Goal: Transaction & Acquisition: Purchase product/service

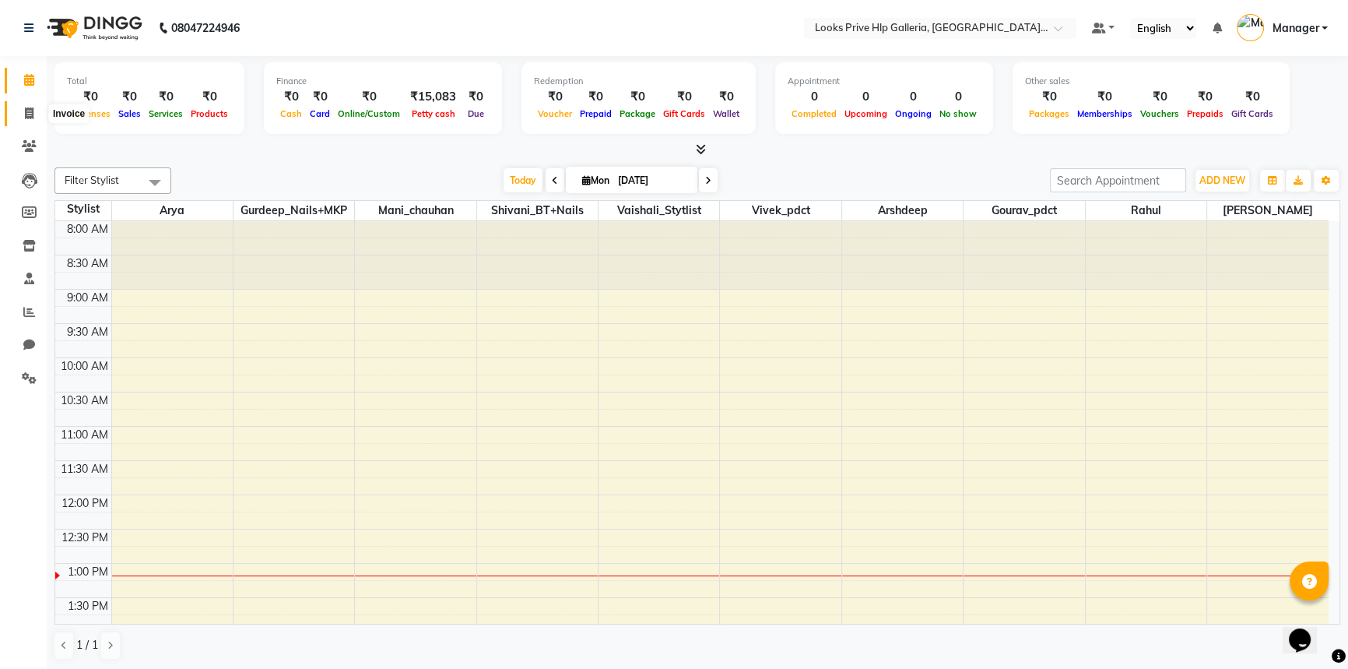
click at [31, 112] on icon at bounding box center [29, 113] width 9 height 12
select select "service"
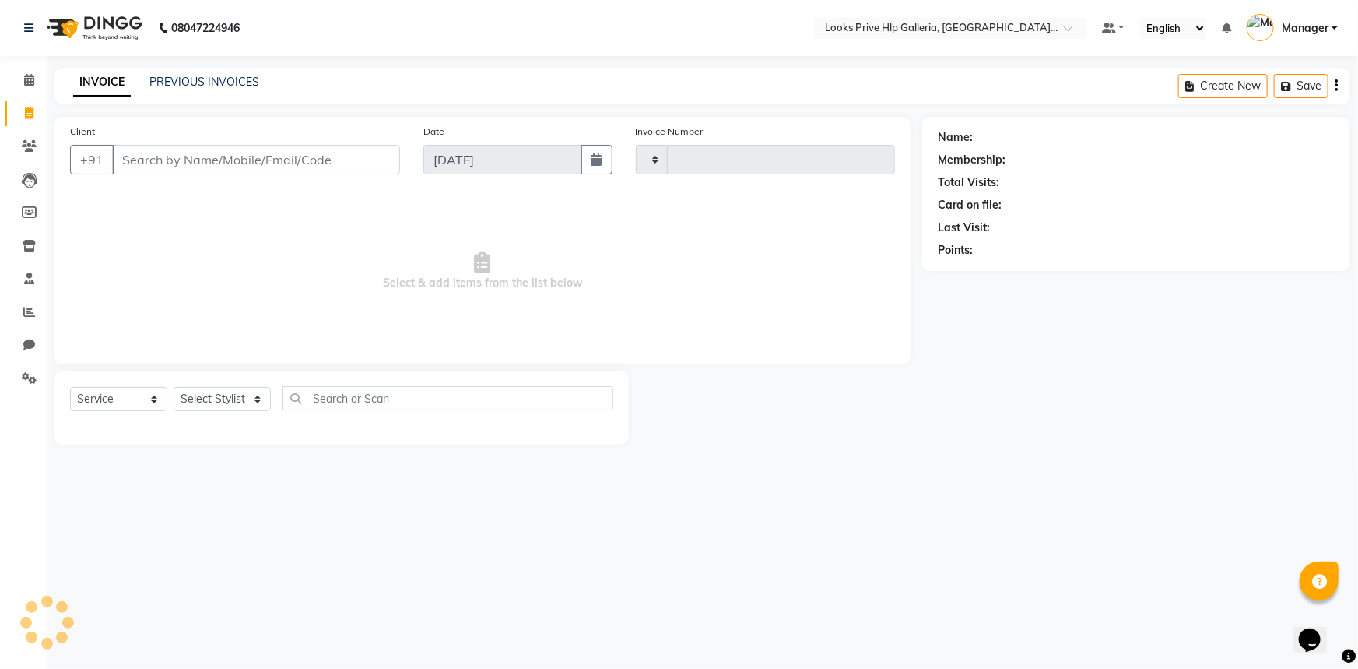
type input "0961"
select select "7937"
click at [205, 392] on select "Select Stylist" at bounding box center [222, 399] width 97 height 24
click at [320, 163] on input "Client" at bounding box center [256, 160] width 288 height 30
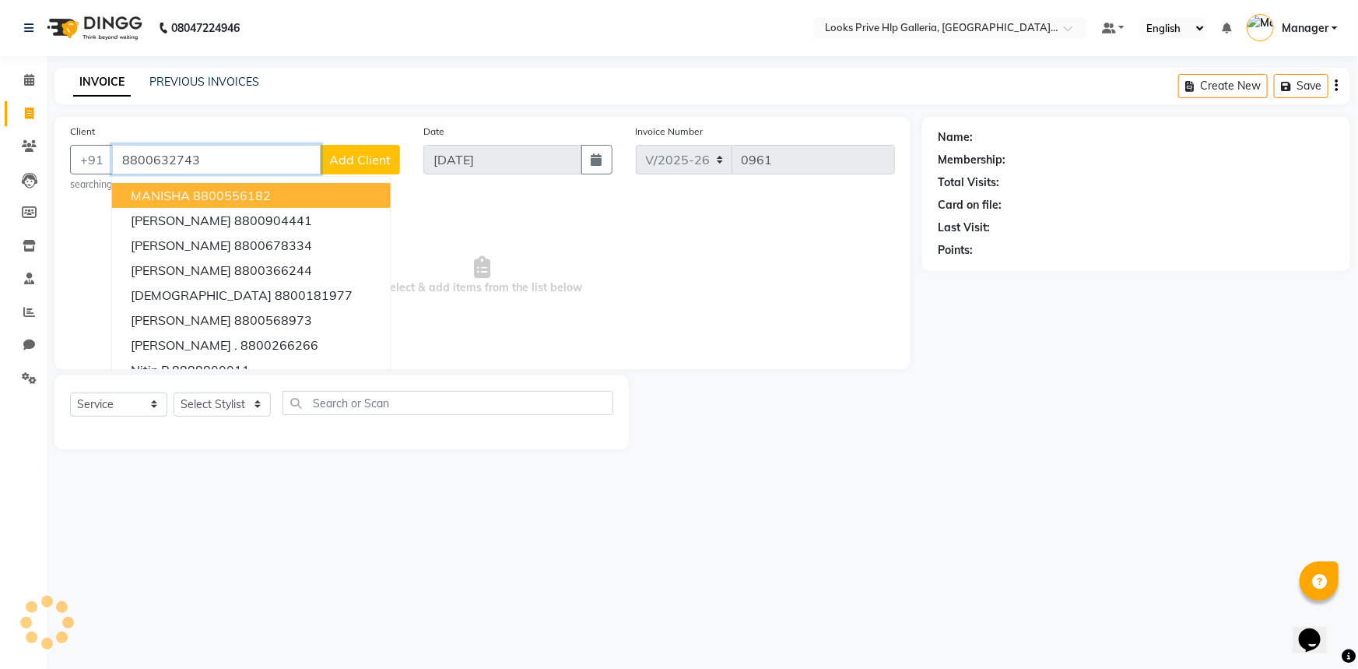
type input "8800632743"
select select "1: Object"
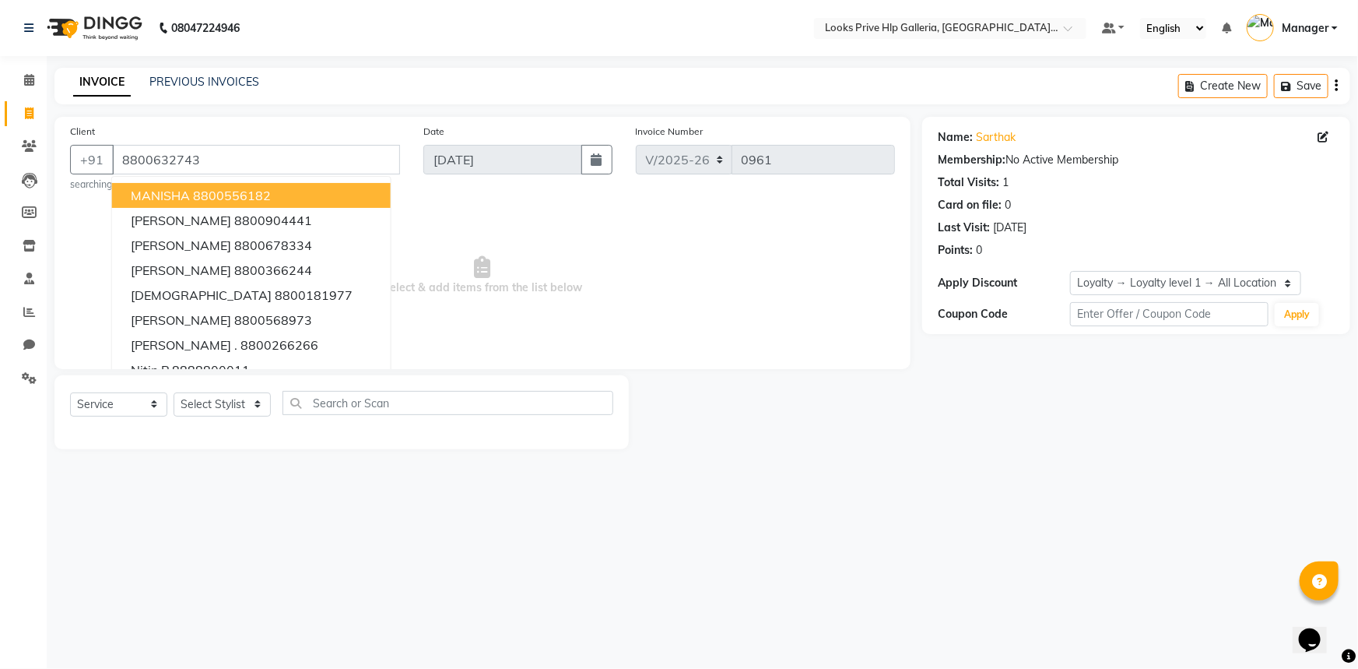
click at [484, 266] on icon at bounding box center [482, 267] width 16 height 22
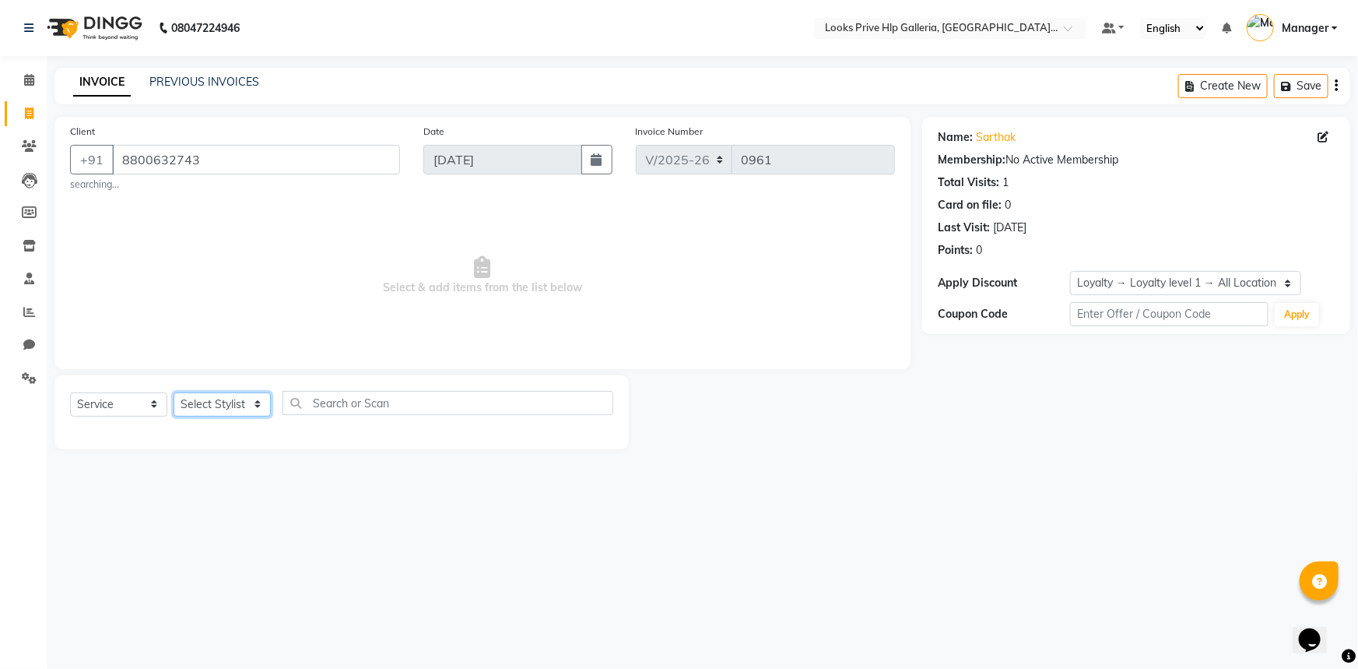
click at [211, 397] on select "Select Stylist [PERSON_NAME] Counter_Sales Gourav_pdct Gurdeep_Nails+MKP Manage…" at bounding box center [222, 404] width 97 height 24
select select "76330"
click at [174, 392] on select "Select Stylist [PERSON_NAME] Counter_Sales Gourav_pdct Gurdeep_Nails+MKP Manage…" at bounding box center [222, 404] width 97 height 24
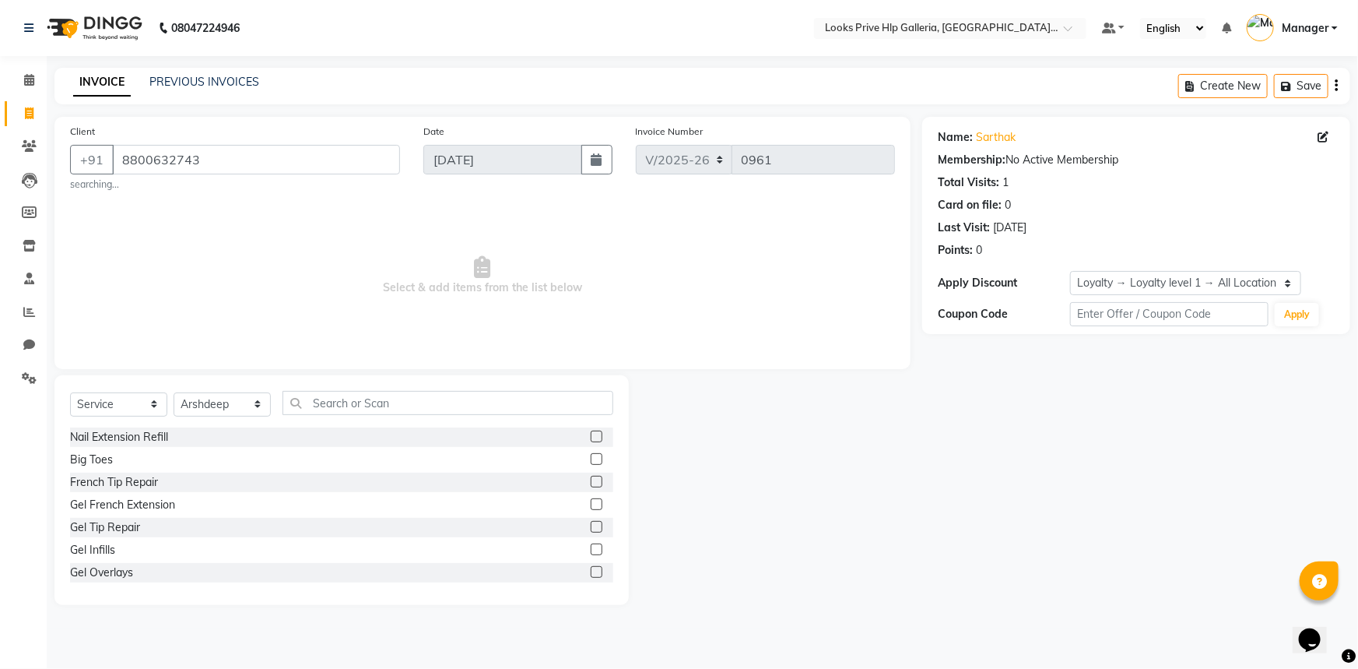
click at [379, 417] on div "Select Service Product Membership Package Voucher Prepaid Gift Card Select Styl…" at bounding box center [341, 409] width 543 height 37
click at [377, 399] on input "text" at bounding box center [448, 403] width 331 height 24
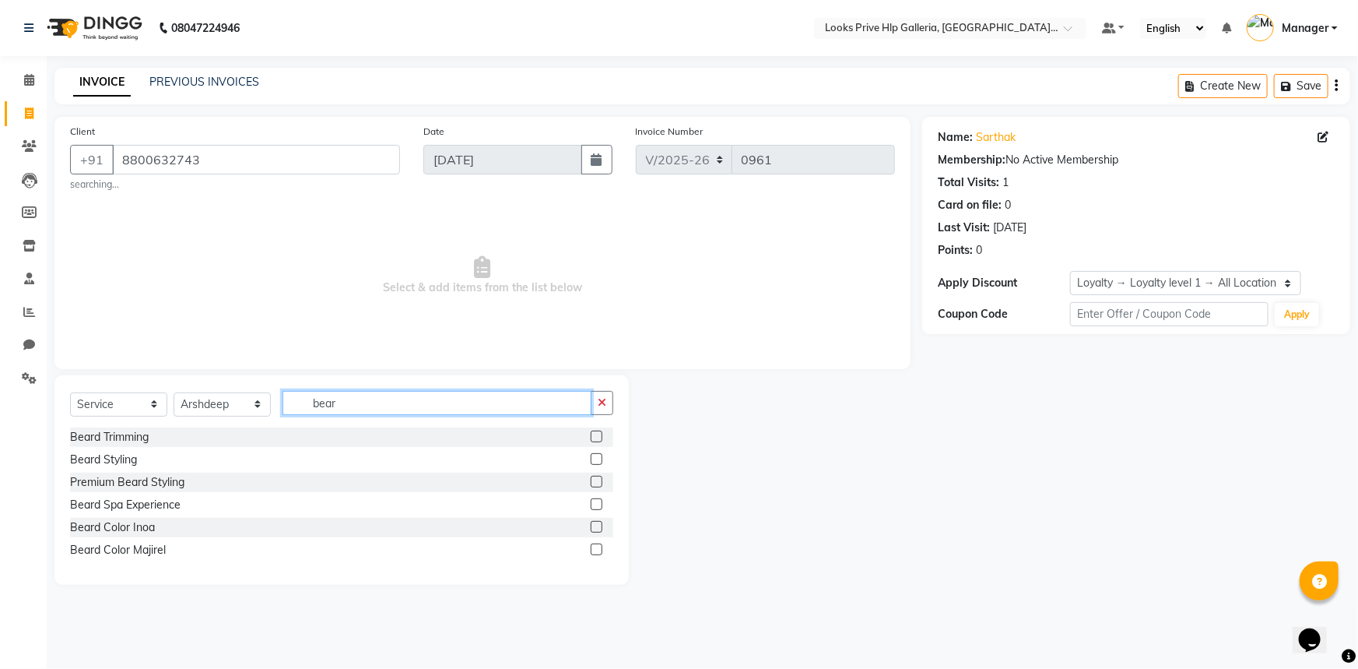
type input "bear"
click at [599, 456] on label at bounding box center [597, 459] width 12 height 12
click at [599, 456] on input "checkbox" at bounding box center [596, 460] width 10 height 10
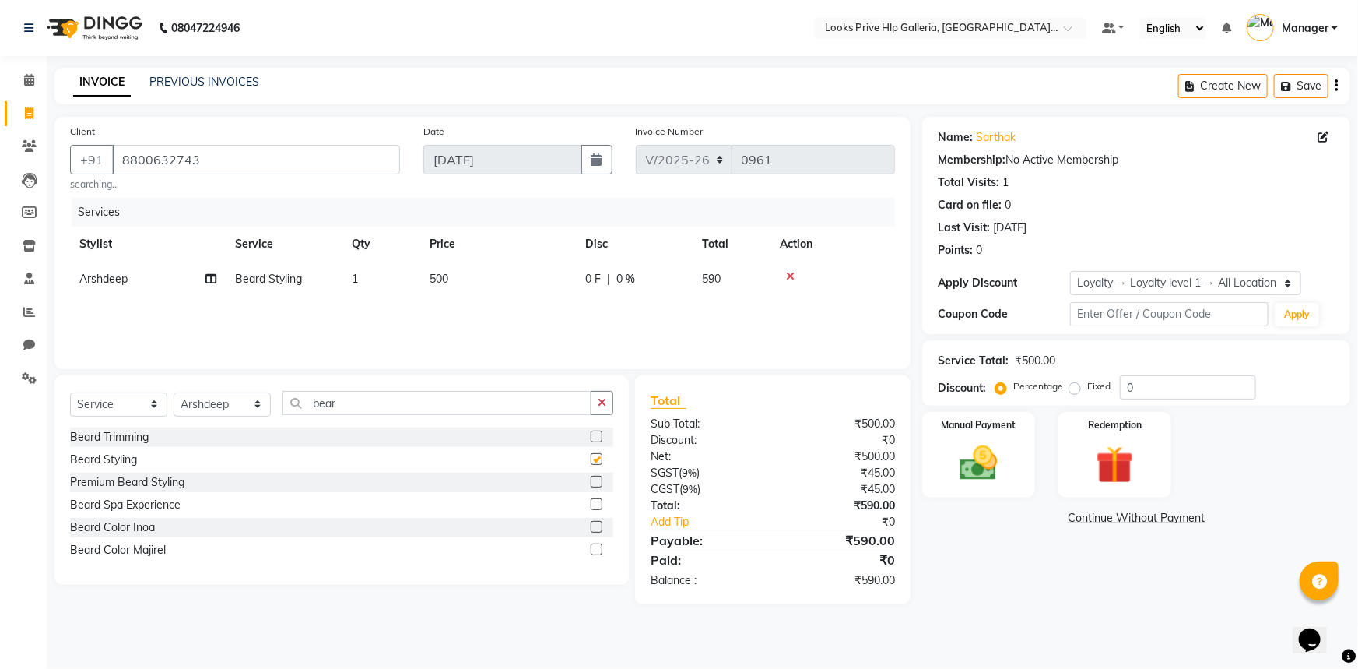
checkbox input "false"
click at [1170, 382] on input "0" at bounding box center [1188, 387] width 136 height 24
type input "25"
click at [955, 610] on div "Name: [PERSON_NAME] Membership: No Active Membership Total Visits: 1 Card on fi…" at bounding box center [1142, 369] width 440 height 504
click at [1034, 555] on div "Name: [PERSON_NAME] Membership: No Active Membership Total Visits: 1 Card on fi…" at bounding box center [1142, 369] width 440 height 504
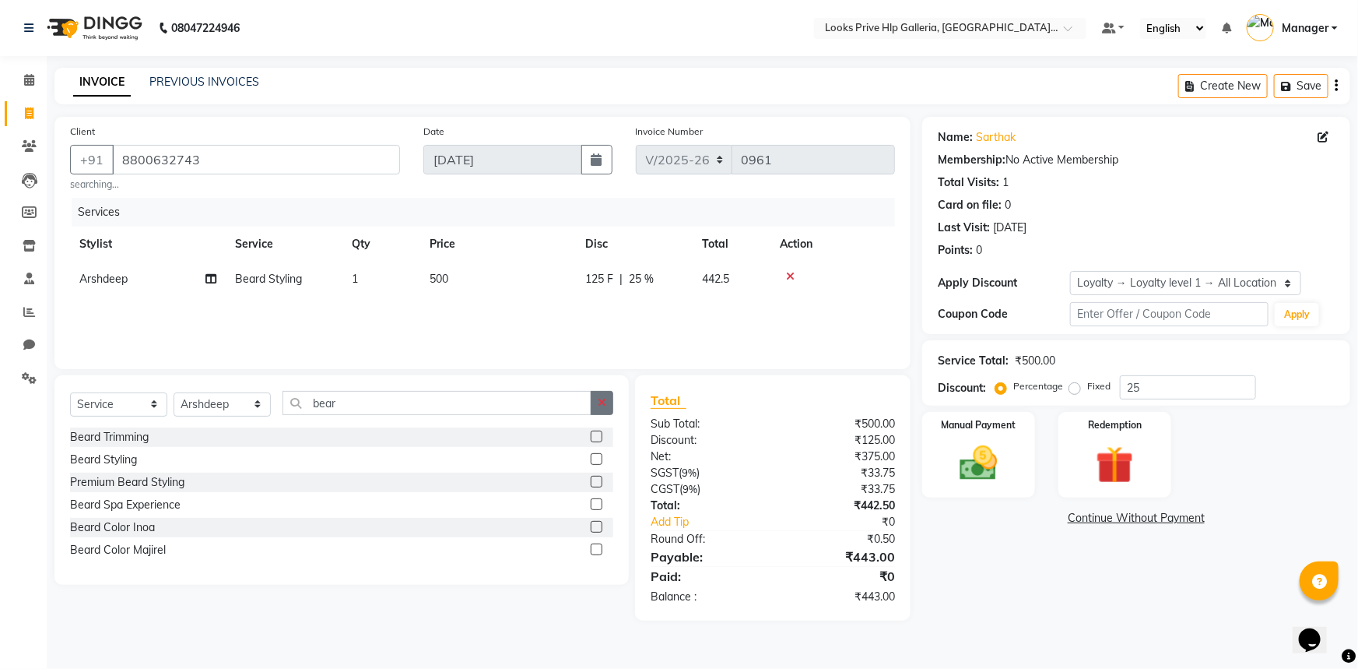
click at [601, 403] on icon "button" at bounding box center [602, 402] width 9 height 11
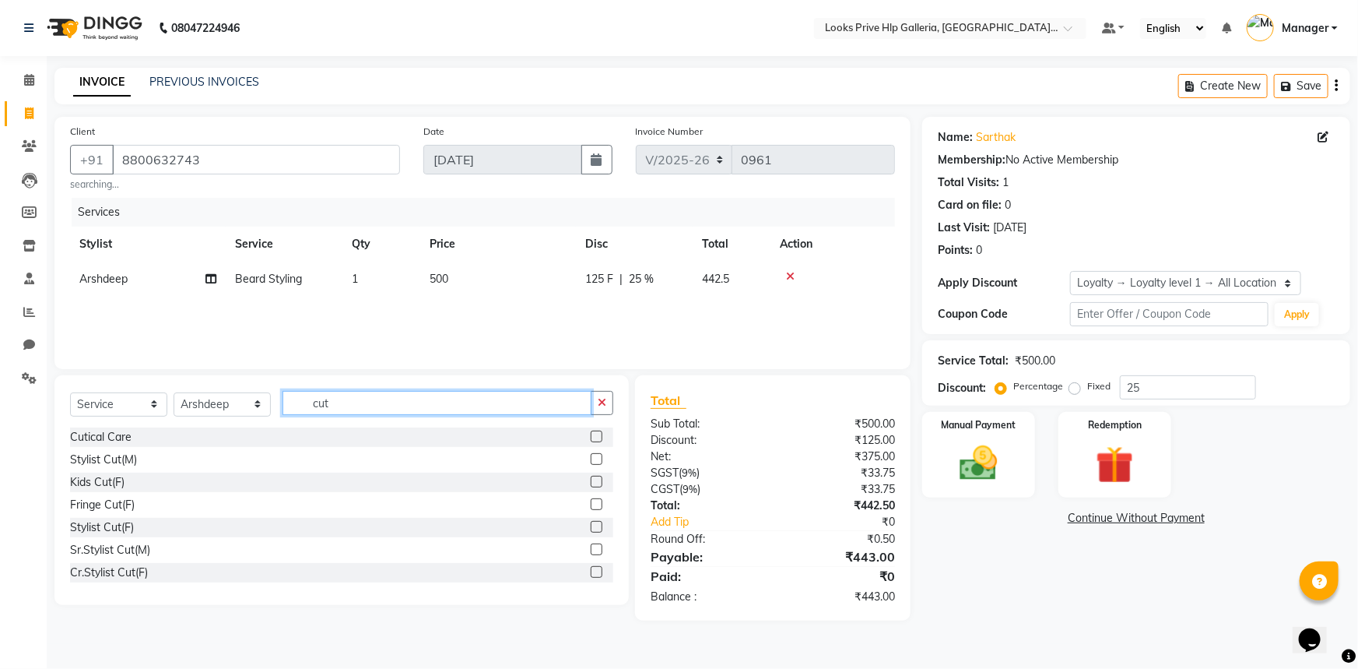
type input "cut"
click at [594, 459] on div at bounding box center [602, 459] width 23 height 19
click at [591, 459] on label at bounding box center [597, 459] width 12 height 12
click at [591, 459] on input "checkbox" at bounding box center [596, 460] width 10 height 10
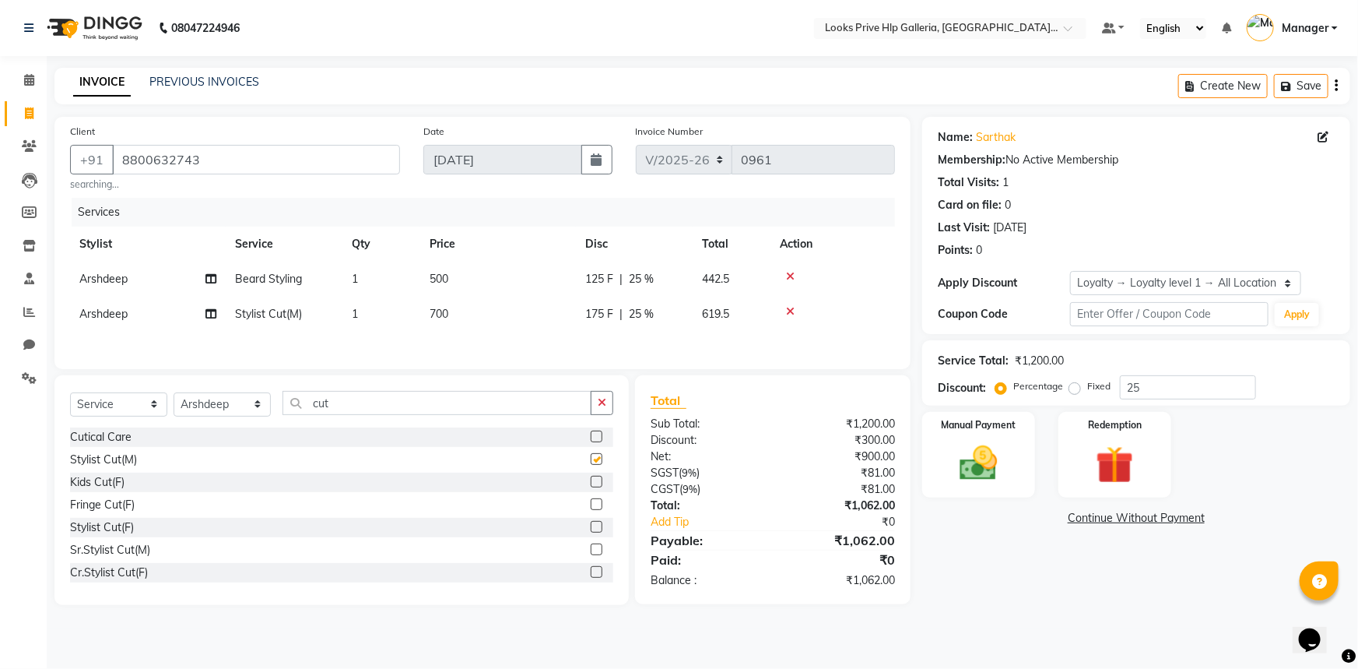
checkbox input "false"
click at [476, 318] on td "700" at bounding box center [498, 314] width 156 height 35
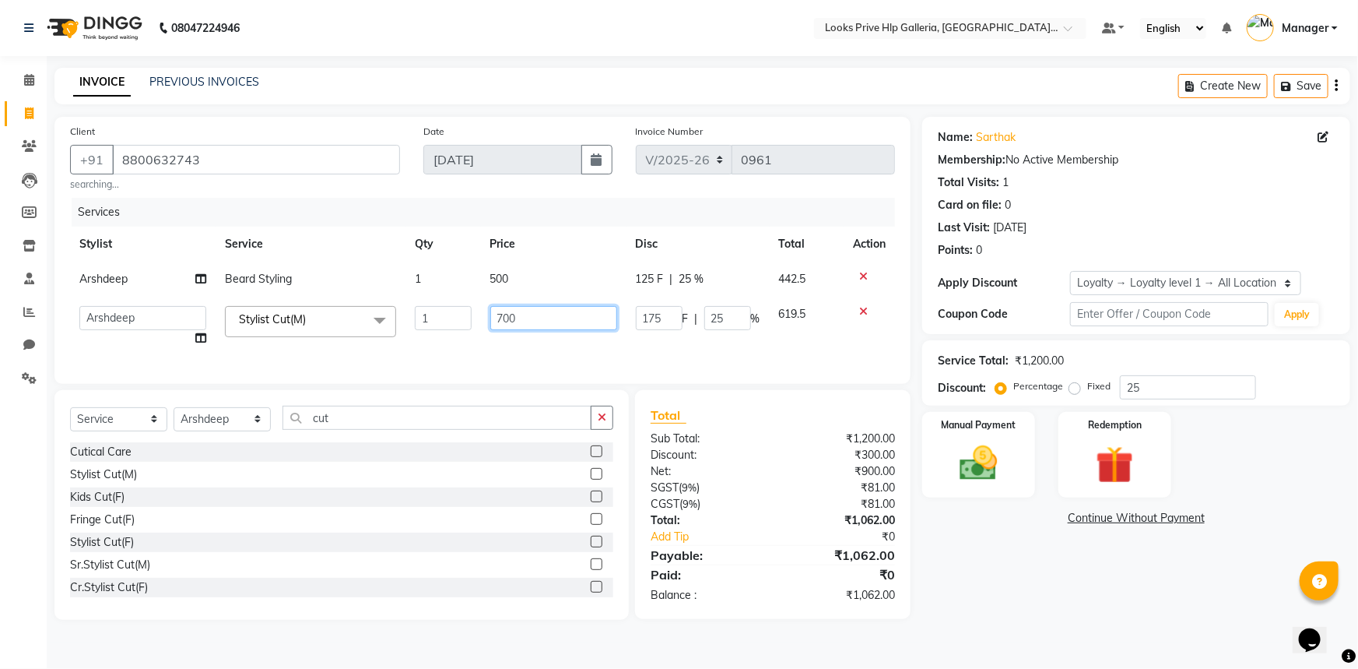
click at [520, 316] on input "700" at bounding box center [553, 318] width 127 height 24
type input "7"
type input "850"
drag, startPoint x: 567, startPoint y: 488, endPoint x: 601, endPoint y: 476, distance: 35.4
click at [566, 488] on div "Cutical Care Stylist Cut(M) Kids Cut(F) Fringe Cut(F) Stylist Cut(F) Sr.Stylist…" at bounding box center [341, 520] width 543 height 156
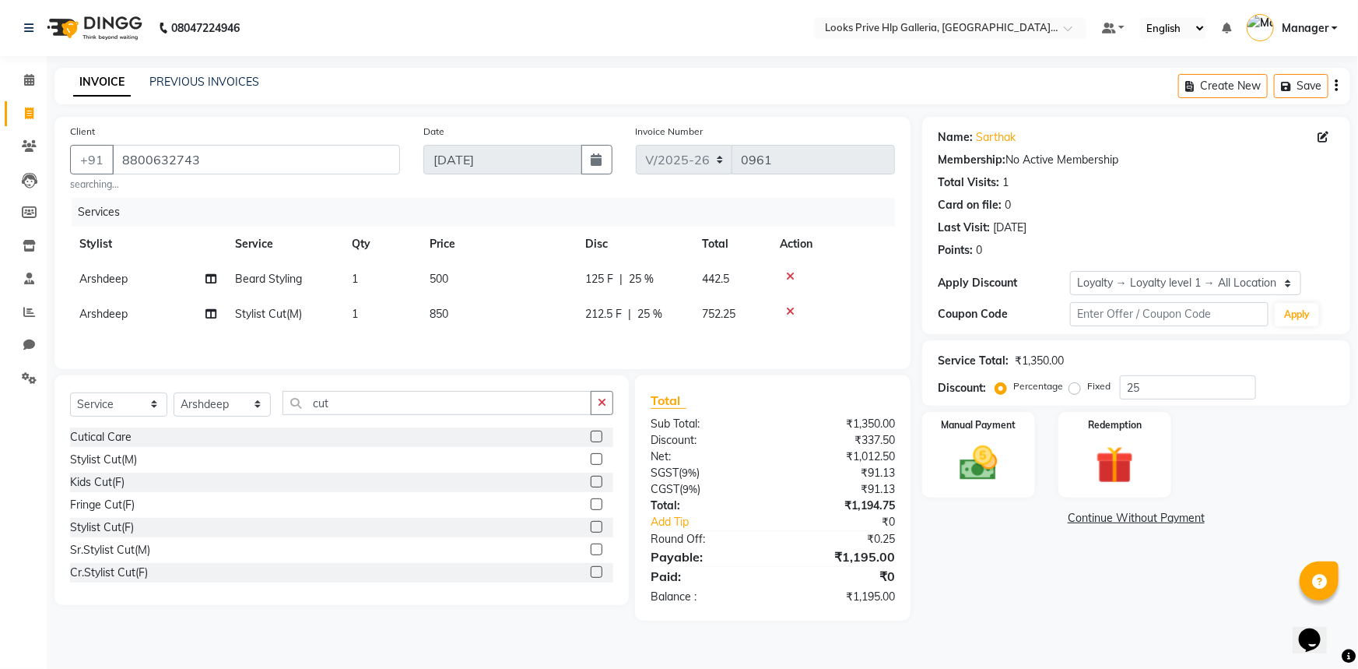
click at [1214, 508] on div "Name: [PERSON_NAME] Membership: No Active Membership Total Visits: 1 Card on fi…" at bounding box center [1142, 369] width 440 height 504
click at [1163, 381] on input "25" at bounding box center [1188, 387] width 136 height 24
type input "2"
type input "3"
type input "25"
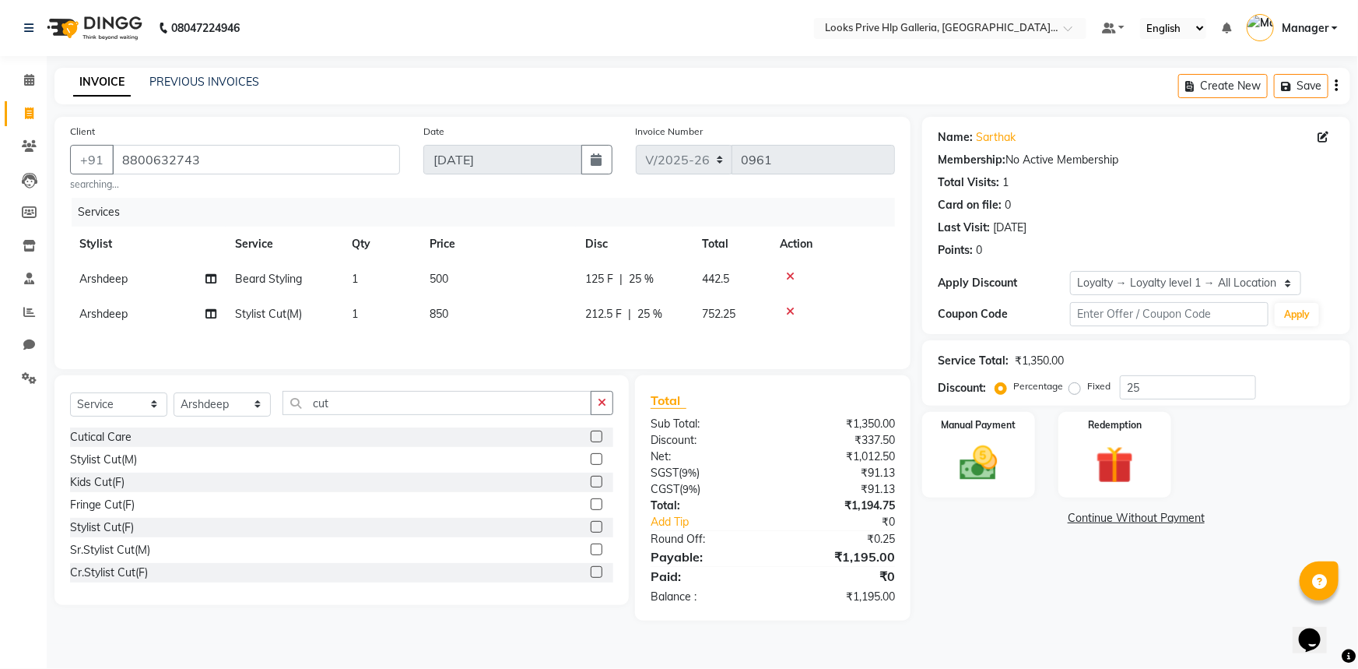
click at [1184, 546] on div "Name: [PERSON_NAME] Membership: No Active Membership Total Visits: 1 Card on fi…" at bounding box center [1142, 369] width 440 height 504
drag, startPoint x: 957, startPoint y: 419, endPoint x: 952, endPoint y: 435, distance: 17.2
click at [957, 426] on label "Manual Payment" at bounding box center [979, 423] width 78 height 15
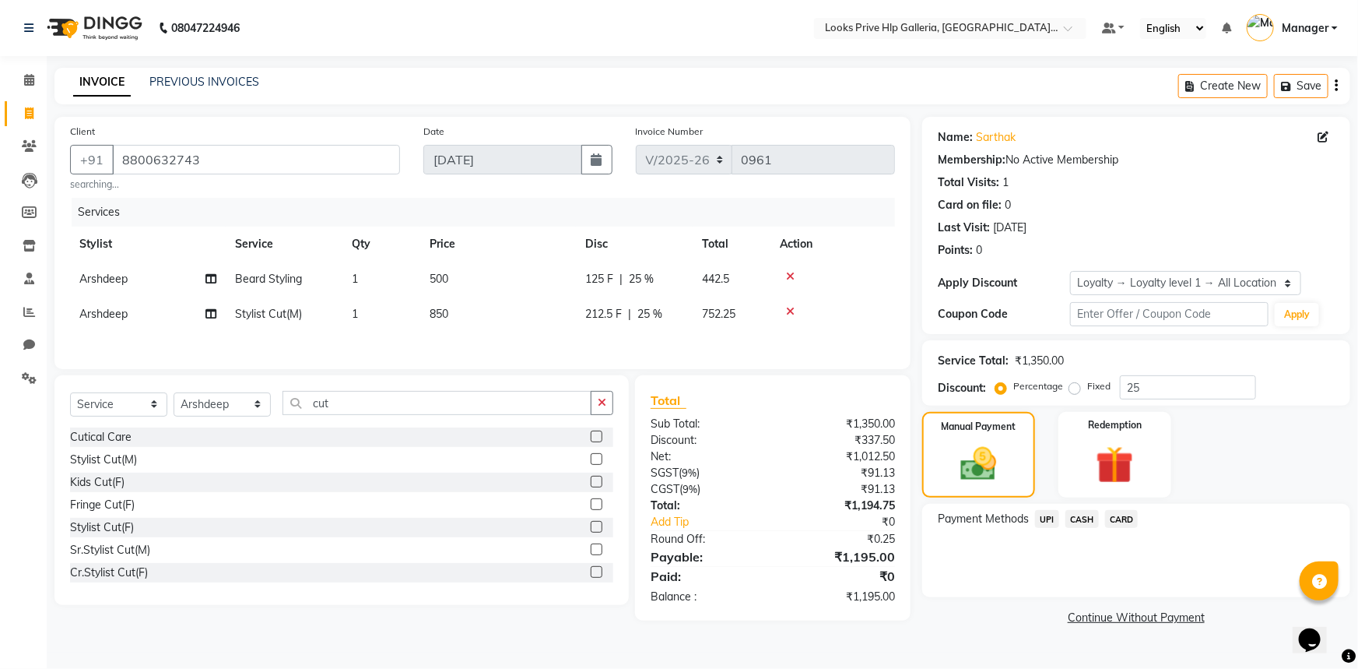
click at [1041, 520] on span "UPI" at bounding box center [1047, 519] width 24 height 18
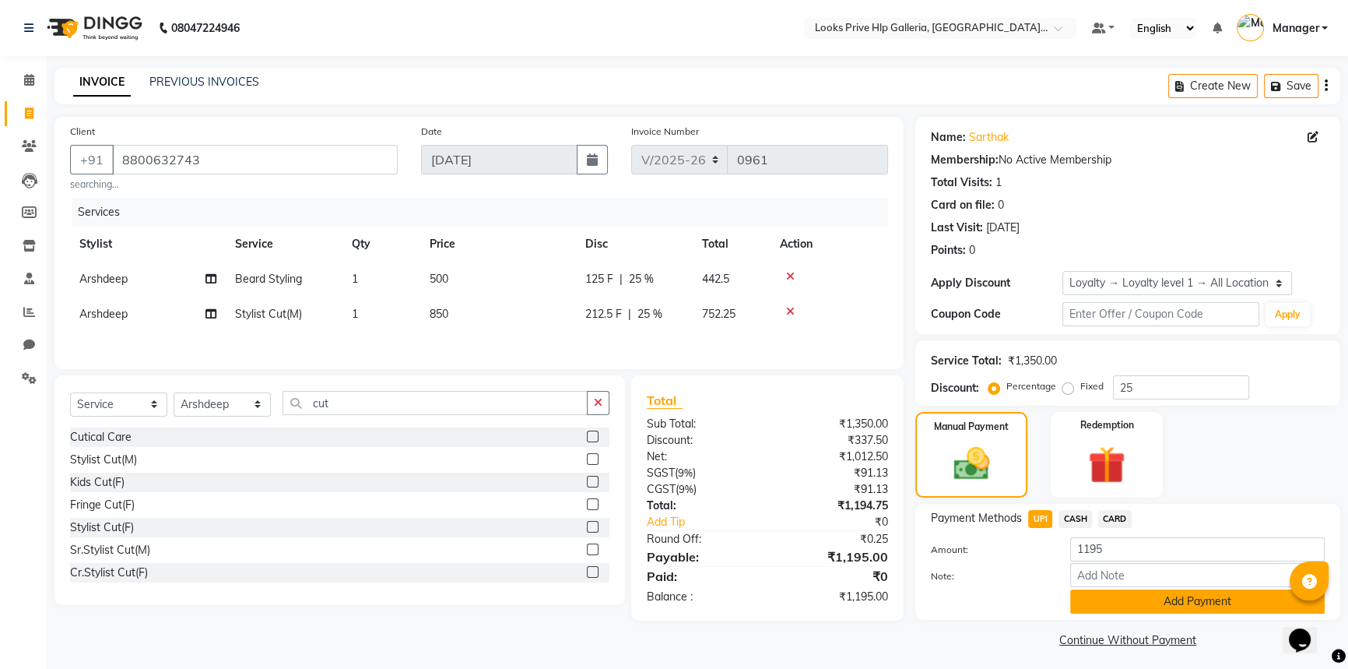
click at [1133, 598] on button "Add Payment" at bounding box center [1197, 601] width 255 height 24
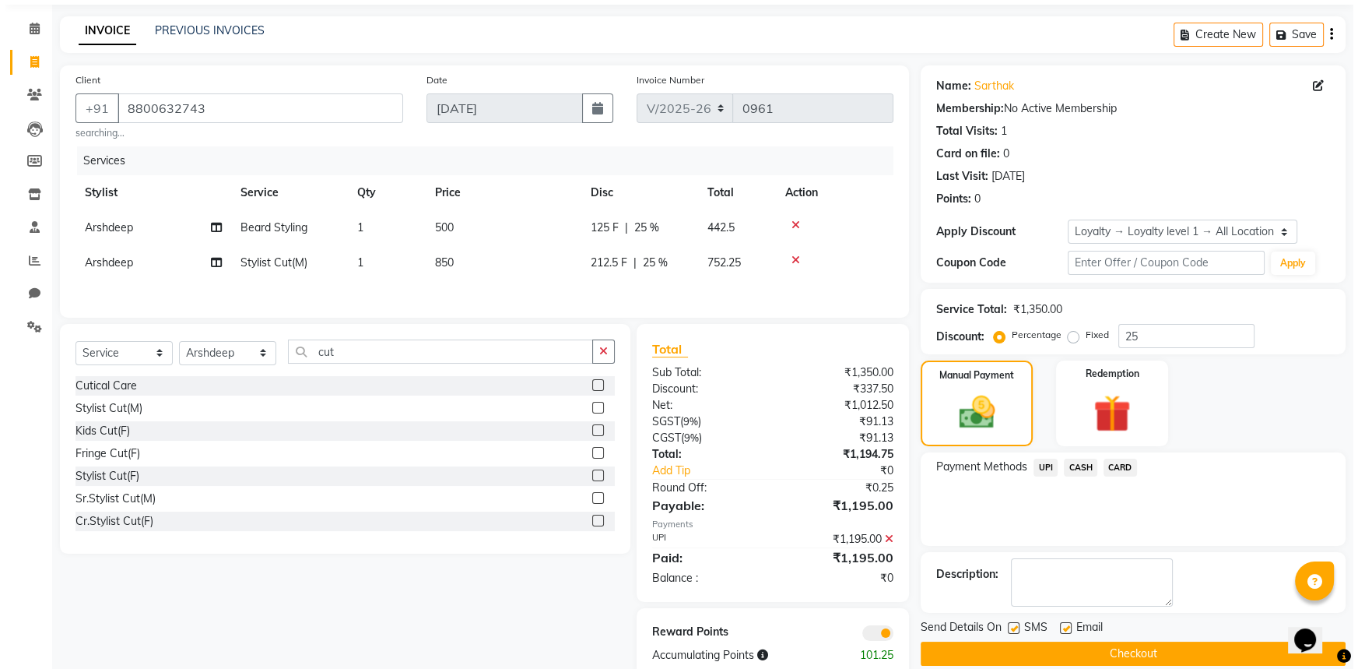
scroll to position [87, 0]
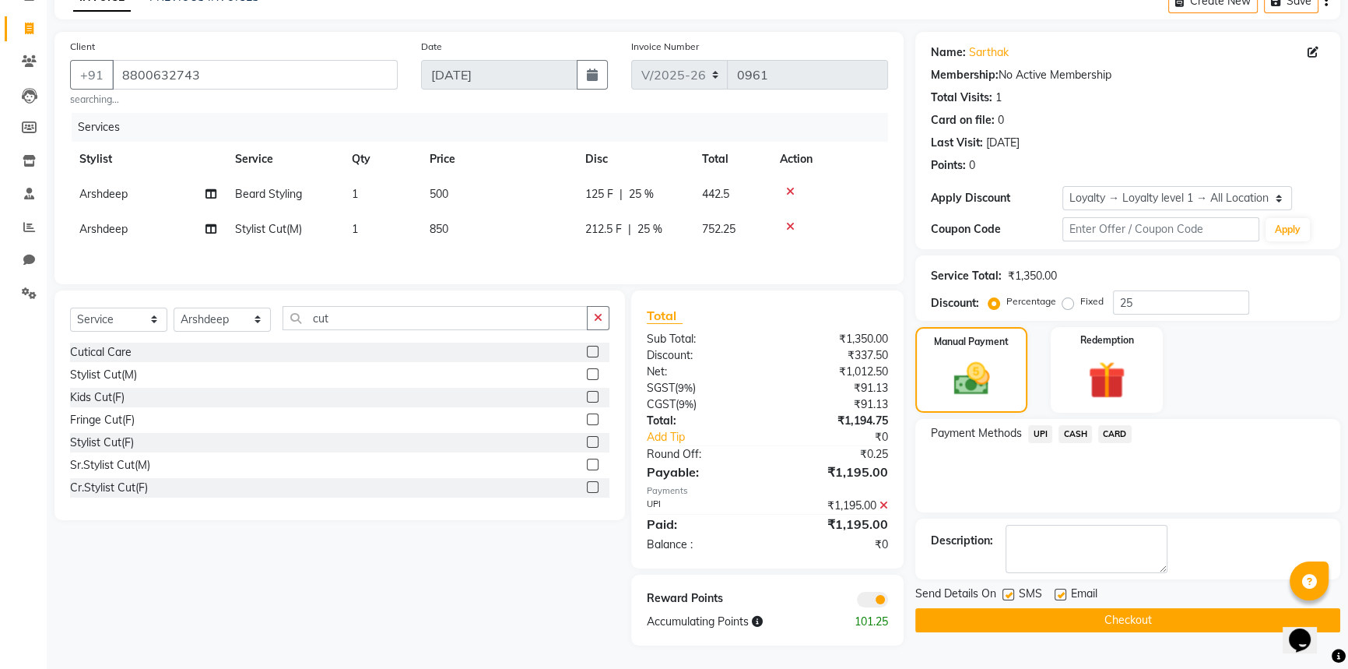
click at [867, 590] on div at bounding box center [834, 598] width 132 height 17
click at [864, 597] on span at bounding box center [872, 600] width 31 height 16
click at [888, 602] on input "checkbox" at bounding box center [888, 602] width 0 height 0
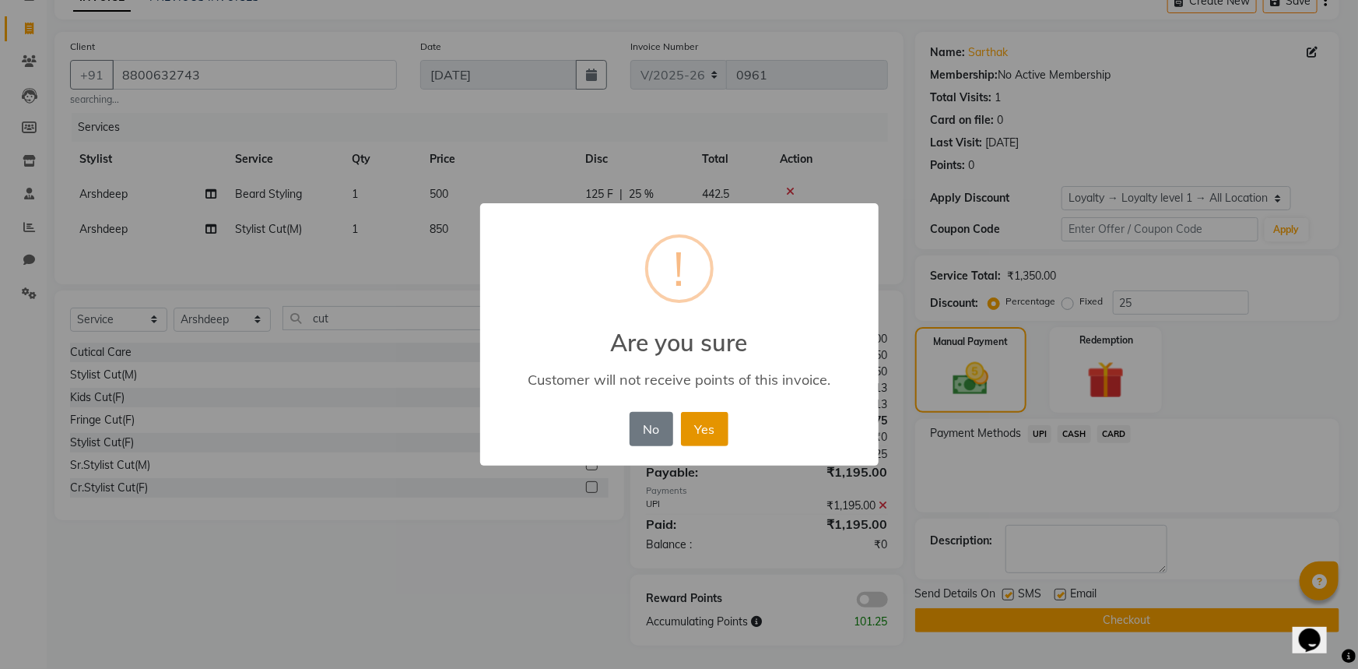
click at [710, 418] on button "Yes" at bounding box center [704, 429] width 47 height 34
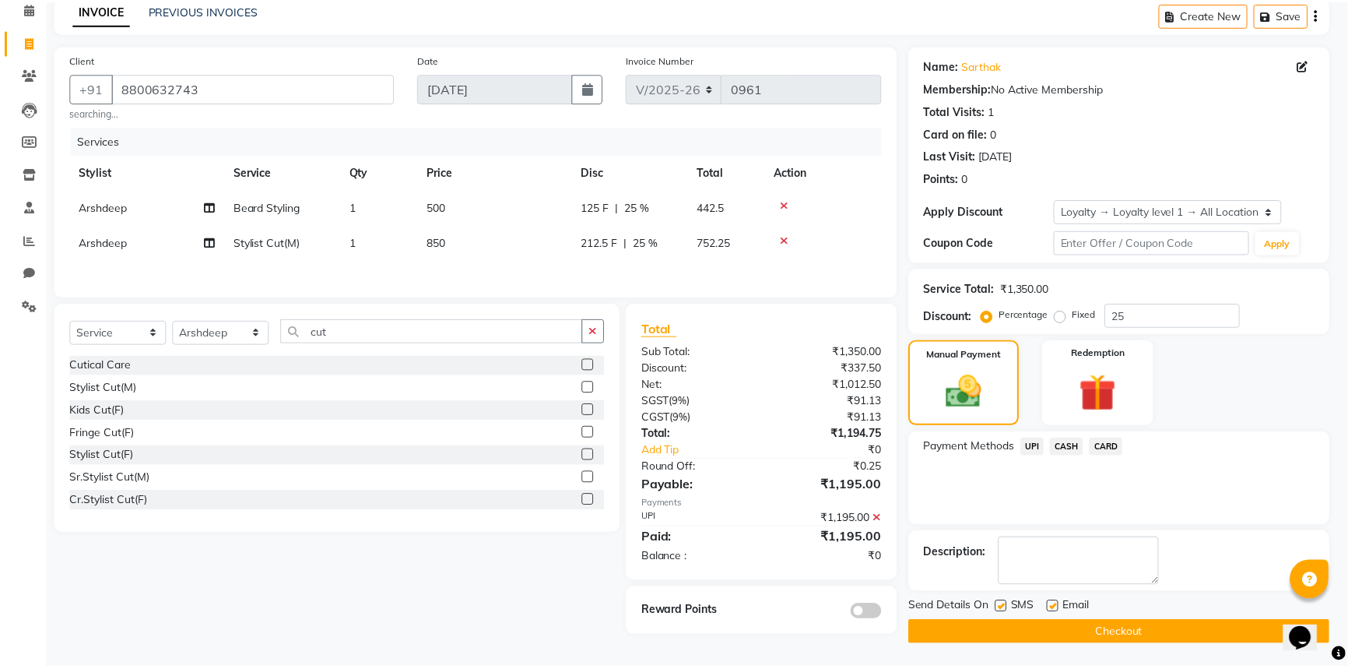
scroll to position [70, 0]
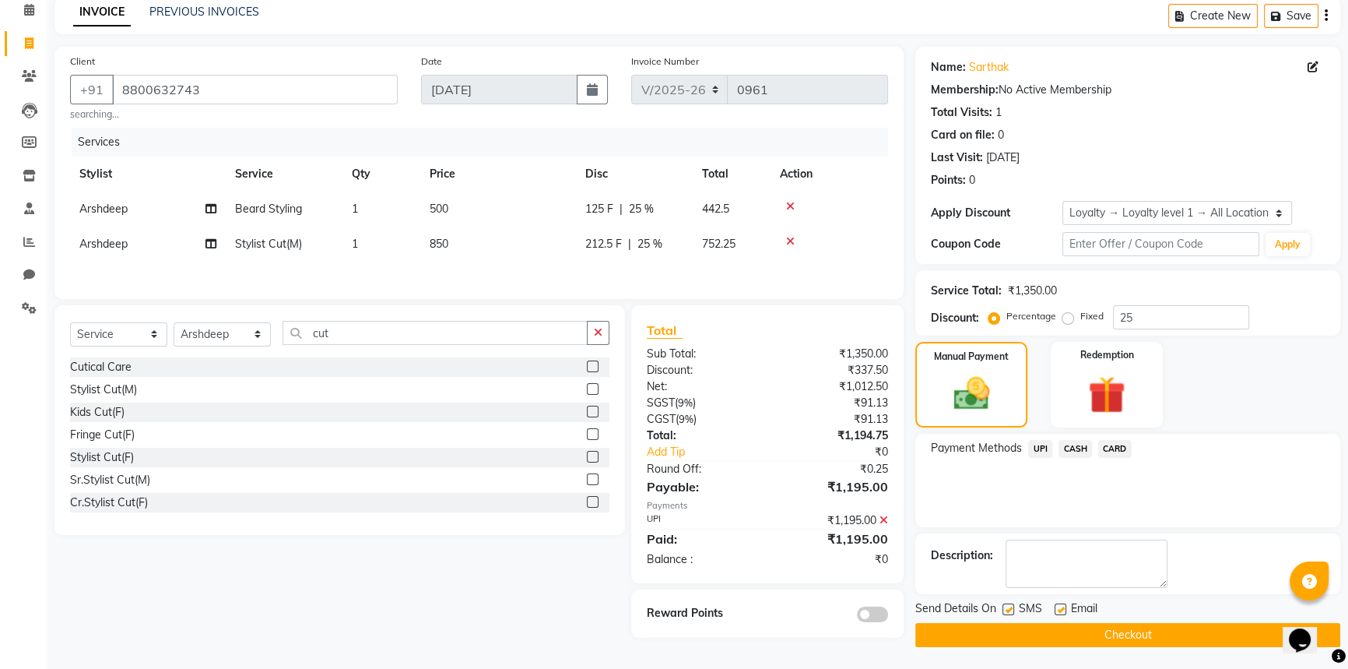
click at [1055, 631] on button "Checkout" at bounding box center [1127, 635] width 425 height 24
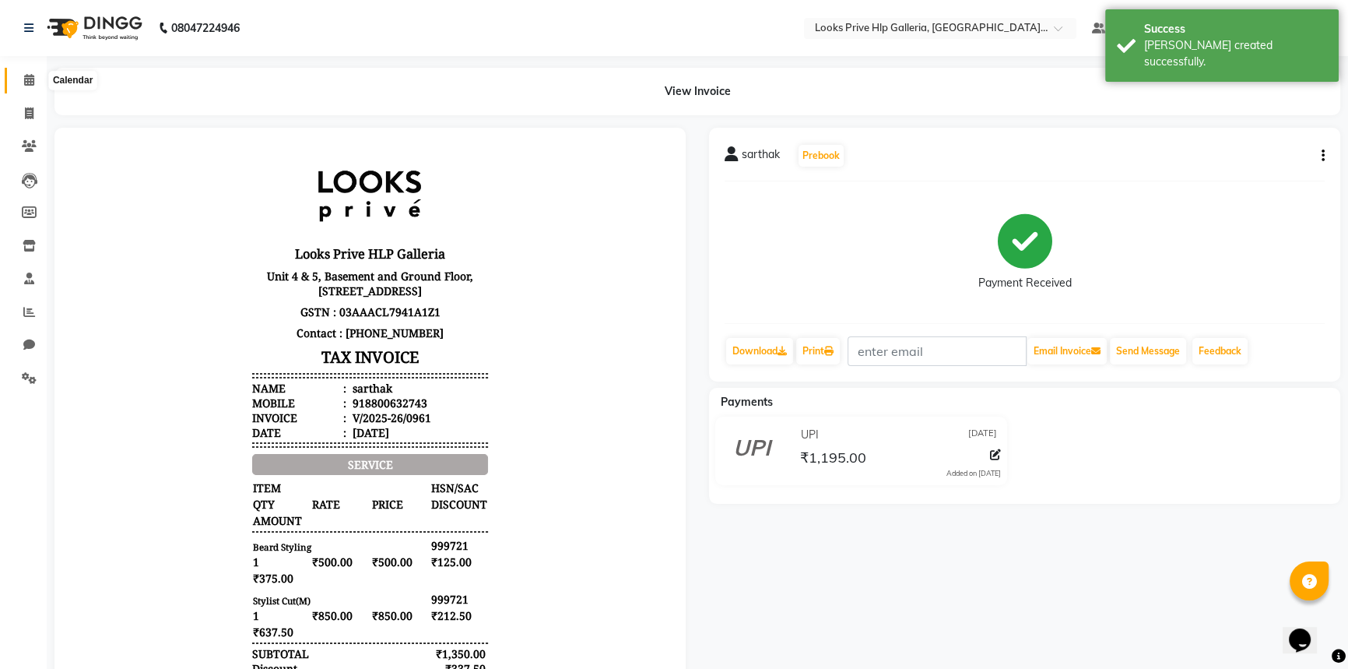
click at [29, 79] on icon at bounding box center [29, 80] width 10 height 12
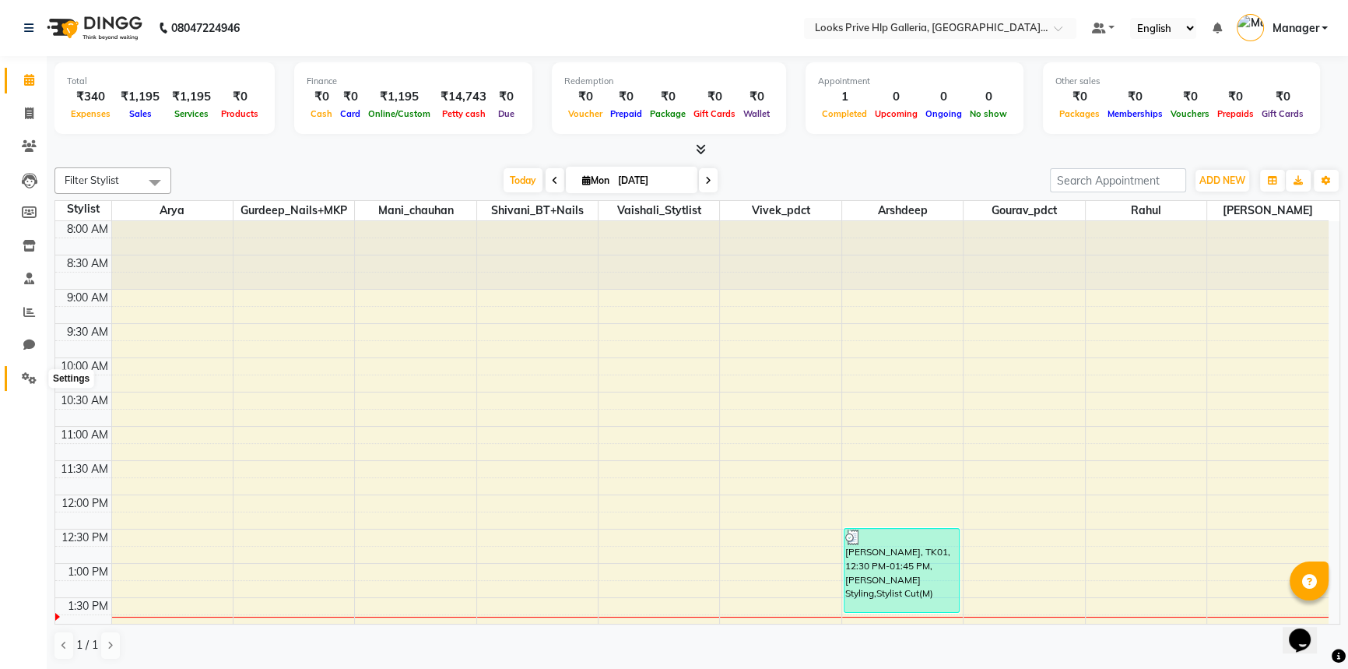
click at [24, 374] on icon at bounding box center [29, 378] width 15 height 12
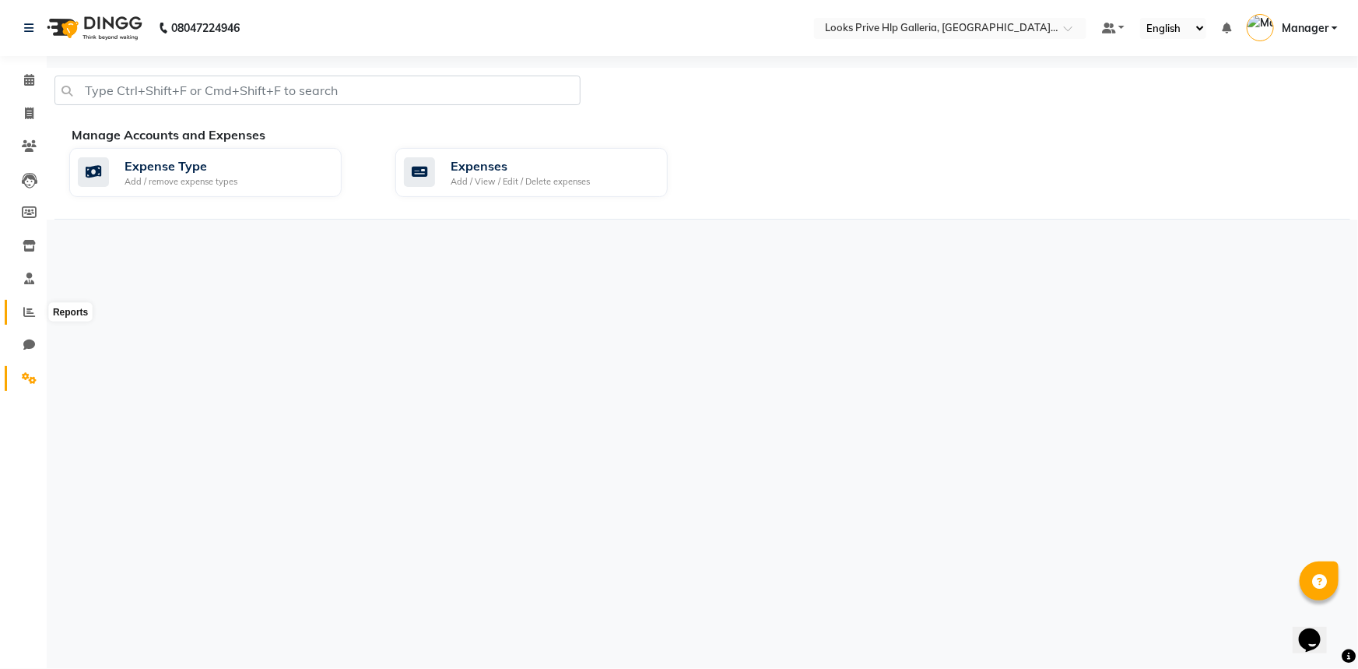
click at [27, 304] on span at bounding box center [29, 313] width 27 height 18
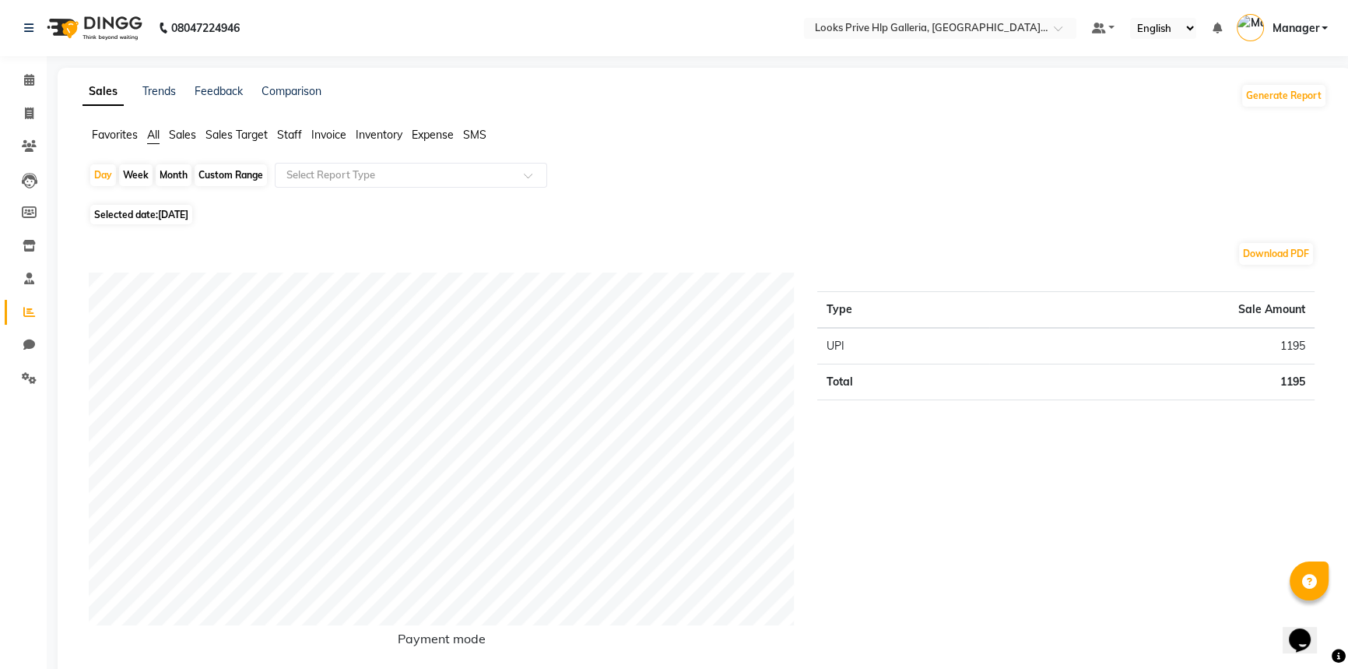
click at [160, 130] on ul "Favorites All Sales Sales Target Staff Invoice Inventory Expense SMS" at bounding box center [705, 135] width 1245 height 17
click at [156, 136] on span "All" at bounding box center [153, 135] width 12 height 14
click at [237, 170] on div "Custom Range" at bounding box center [231, 175] width 72 height 22
select select "9"
select select "2025"
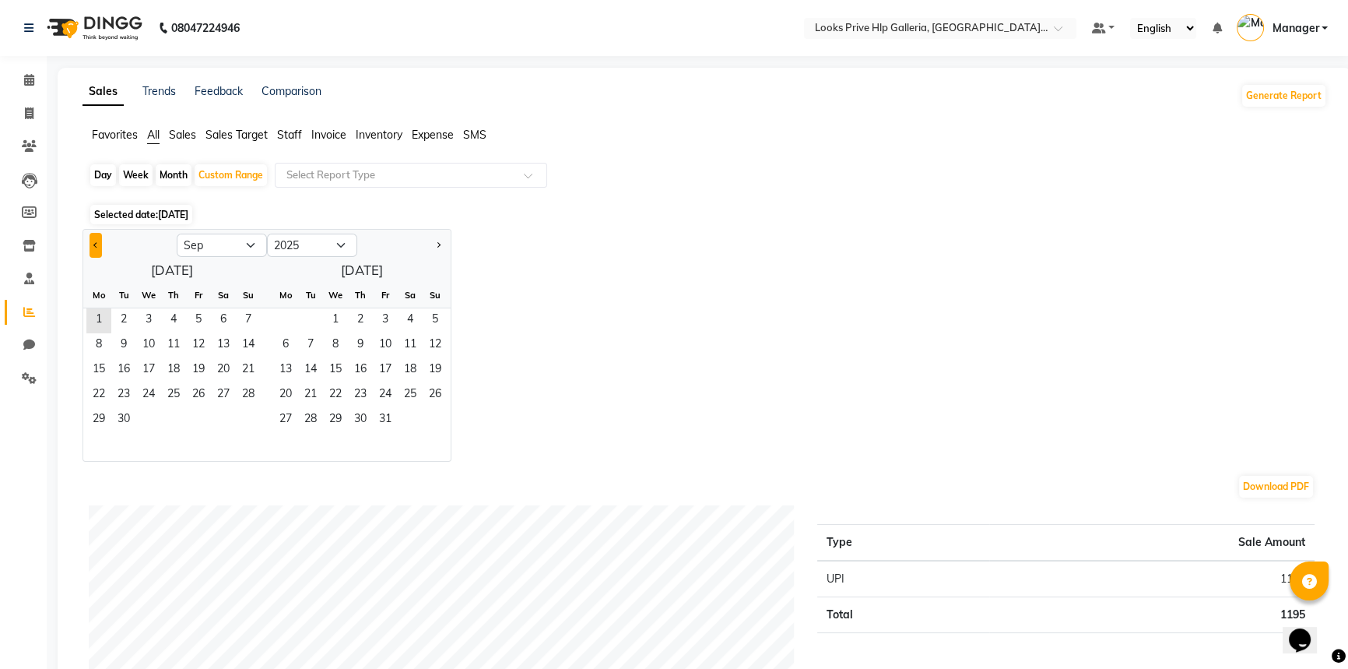
click at [96, 244] on span "Previous month" at bounding box center [95, 243] width 5 height 5
select select "8"
click at [198, 313] on span "1" at bounding box center [198, 320] width 25 height 25
click at [244, 416] on span "31" at bounding box center [248, 420] width 25 height 25
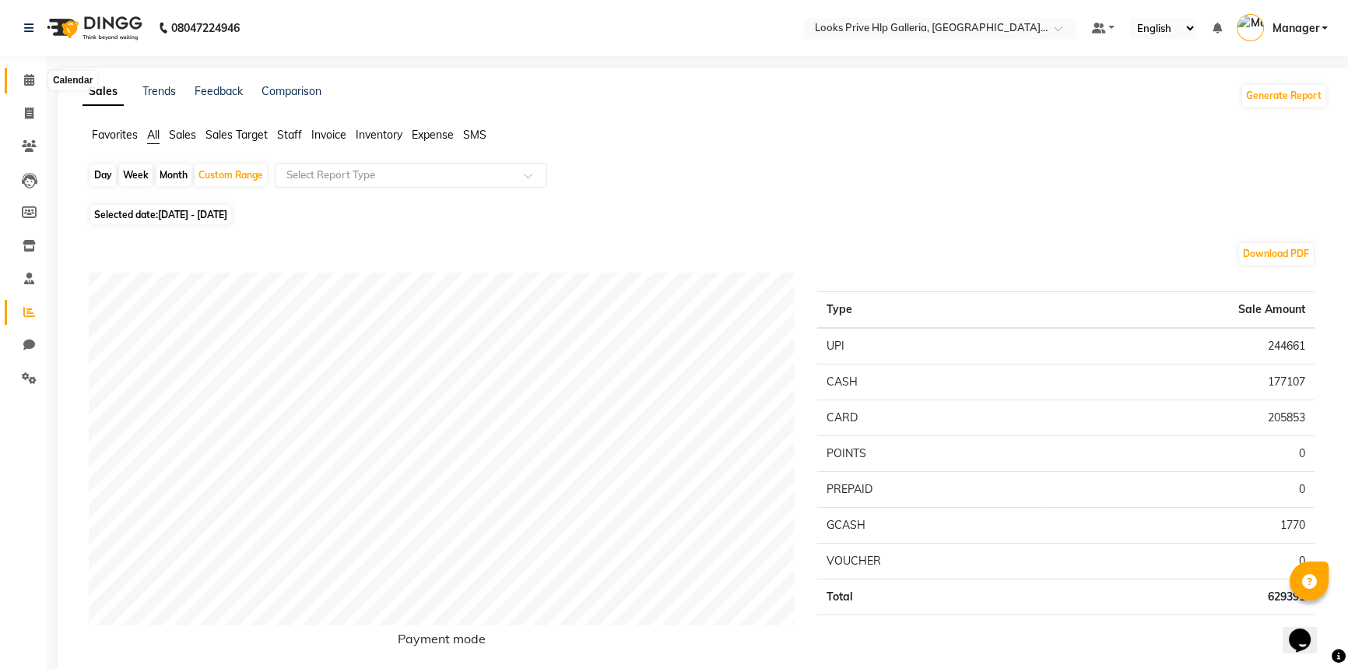
click at [30, 80] on icon at bounding box center [29, 80] width 10 height 12
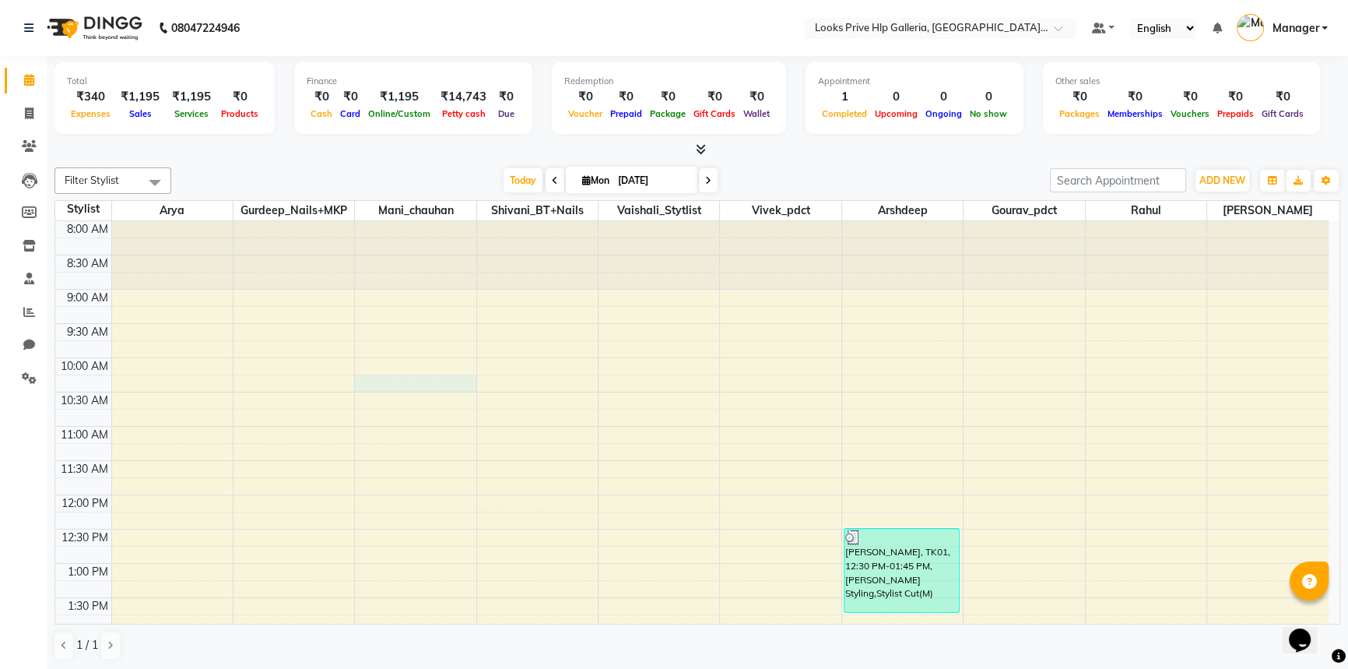
click at [468, 378] on div "8:00 AM 8:30 AM 9:00 AM 9:30 AM 10:00 AM 10:30 AM 11:00 AM 11:30 AM 12:00 PM 12…" at bounding box center [691, 666] width 1273 height 890
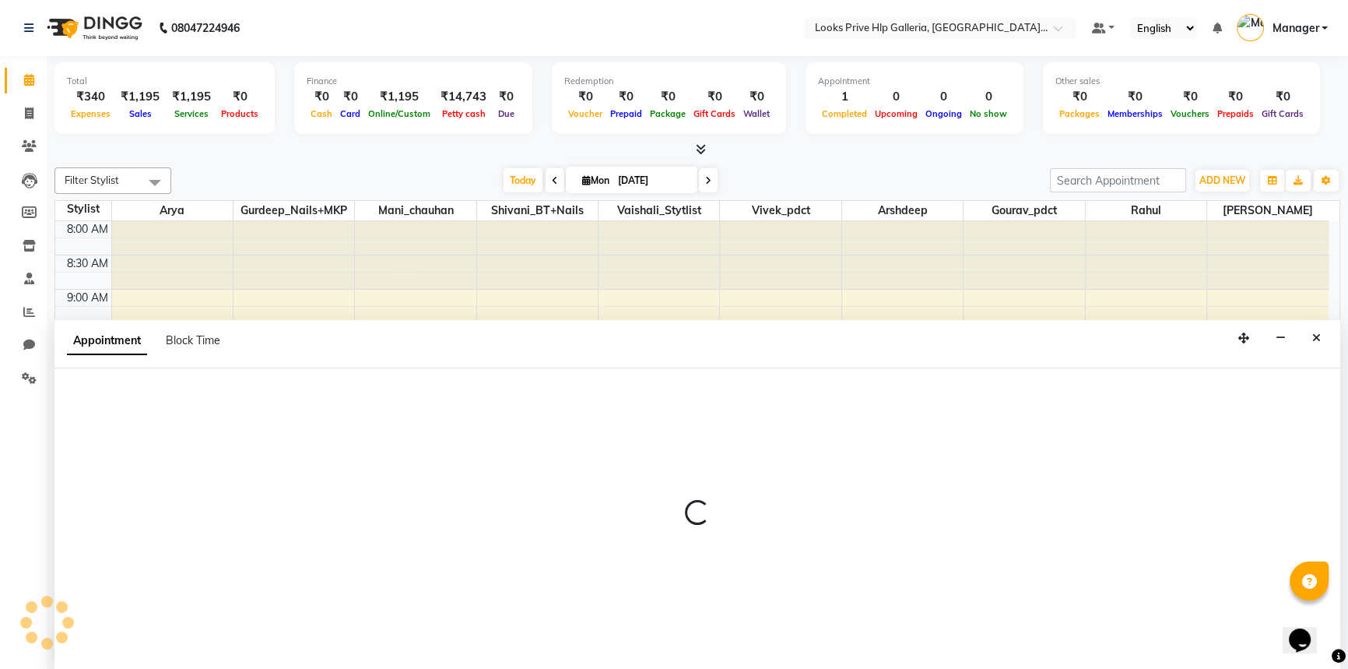
click at [459, 406] on div at bounding box center [697, 519] width 1286 height 302
select select "71866"
select select "tentative"
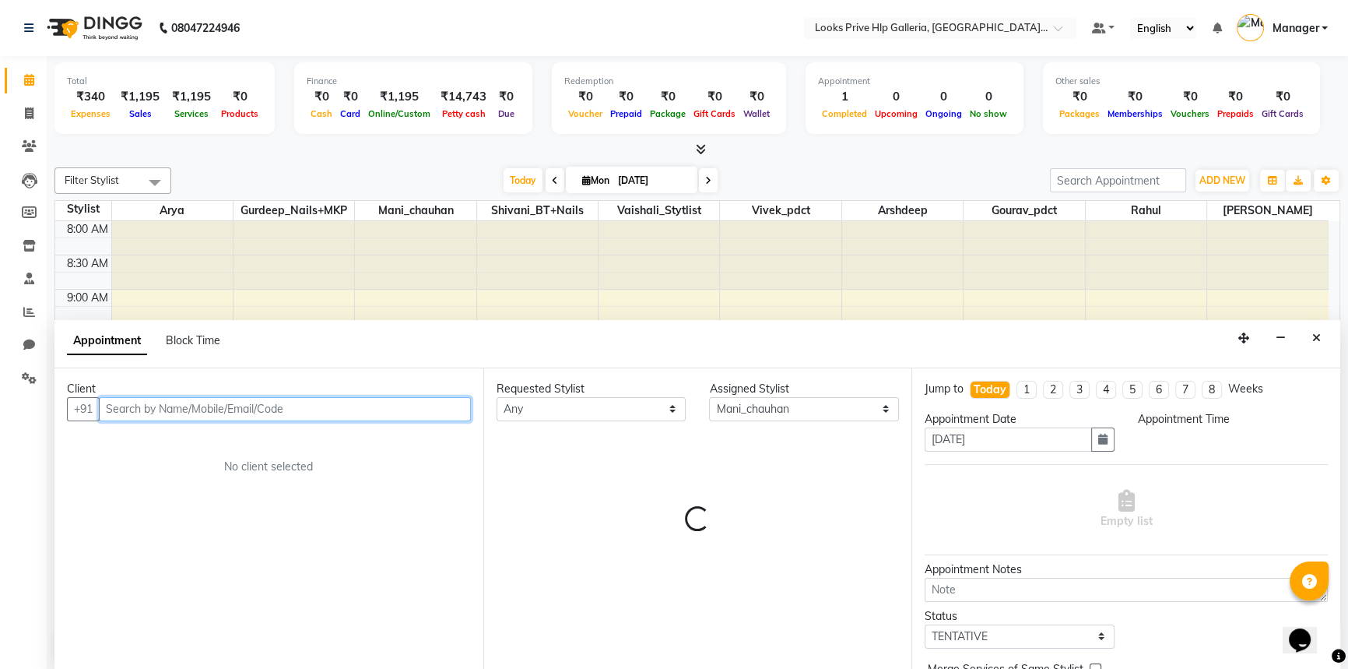
select select "615"
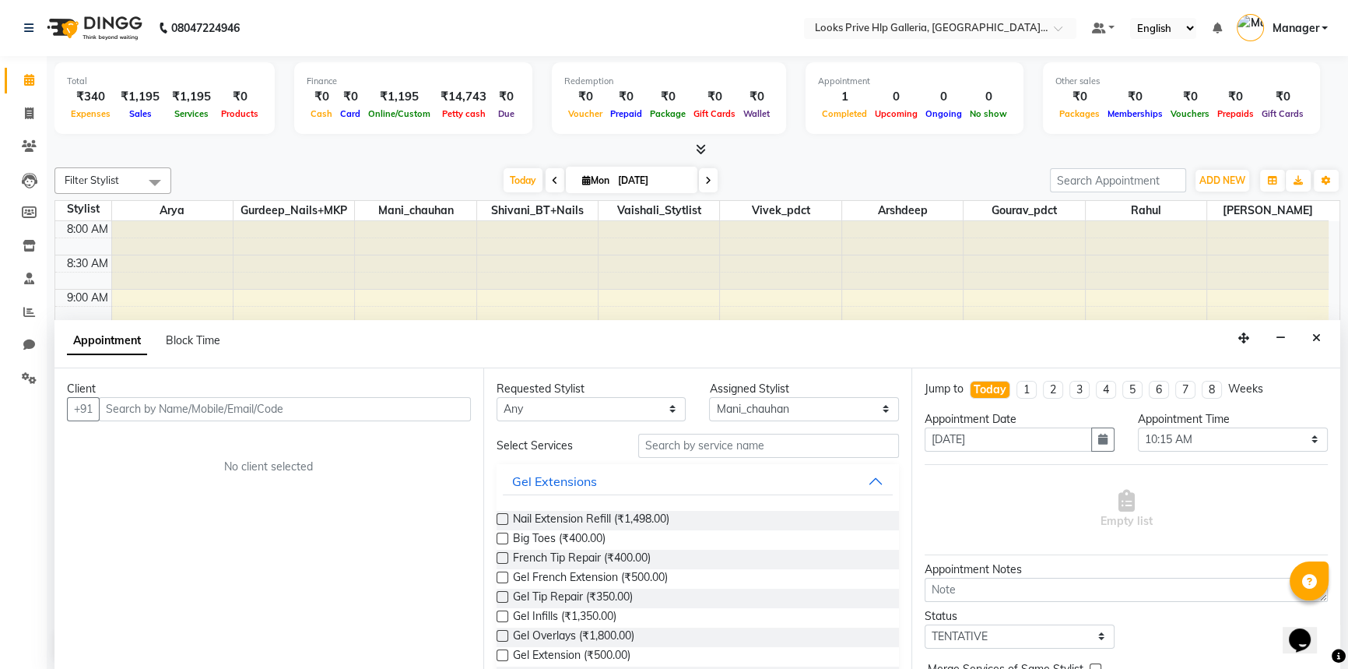
drag, startPoint x: 456, startPoint y: 399, endPoint x: 483, endPoint y: 521, distance: 125.0
click at [1015, 309] on div "8:00 AM 8:30 AM 9:00 AM 9:30 AM 10:00 AM 10:30 AM 11:00 AM 11:30 AM 12:00 PM 12…" at bounding box center [691, 666] width 1273 height 890
click at [1318, 336] on icon "Close" at bounding box center [1316, 337] width 9 height 11
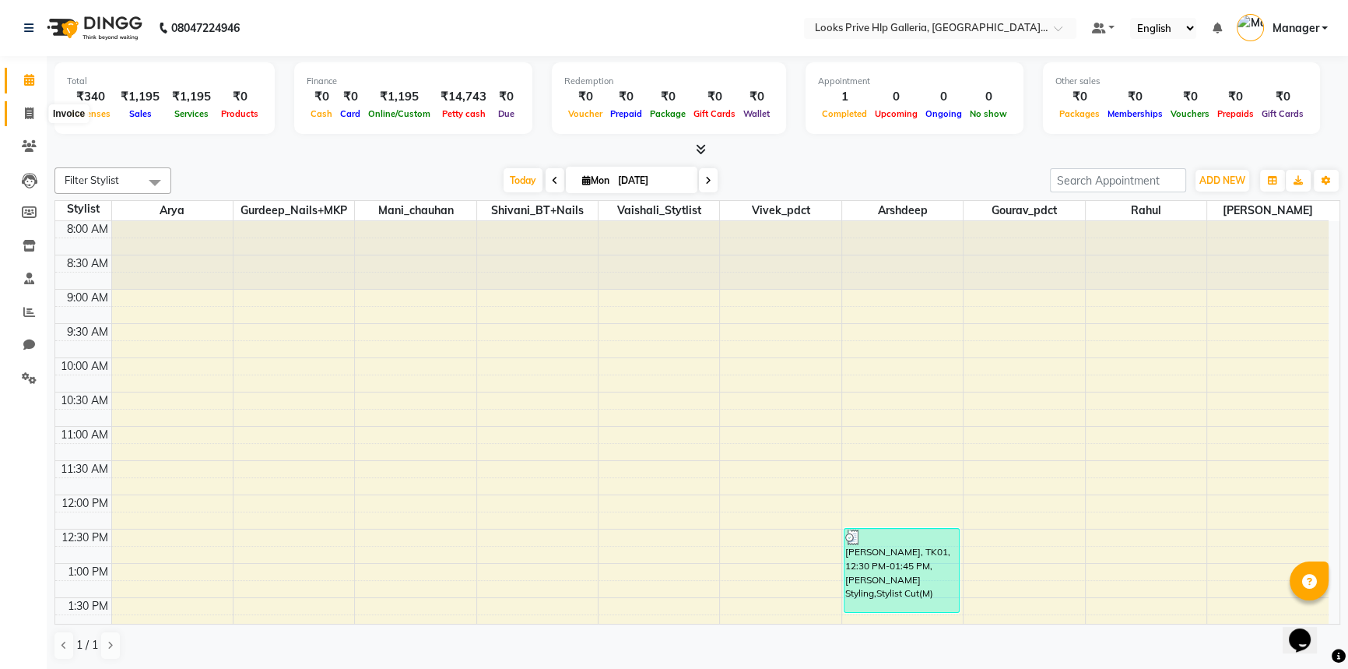
click at [33, 111] on span at bounding box center [29, 114] width 27 height 18
select select "service"
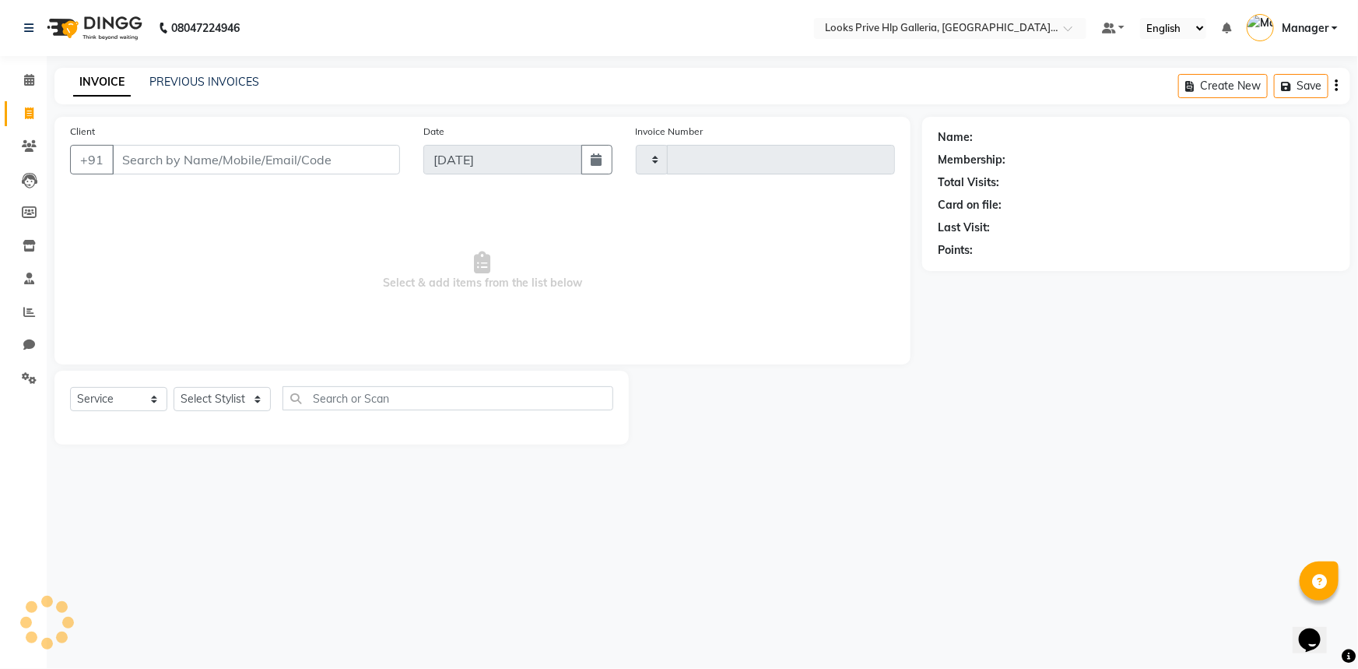
type input "0962"
select select "7937"
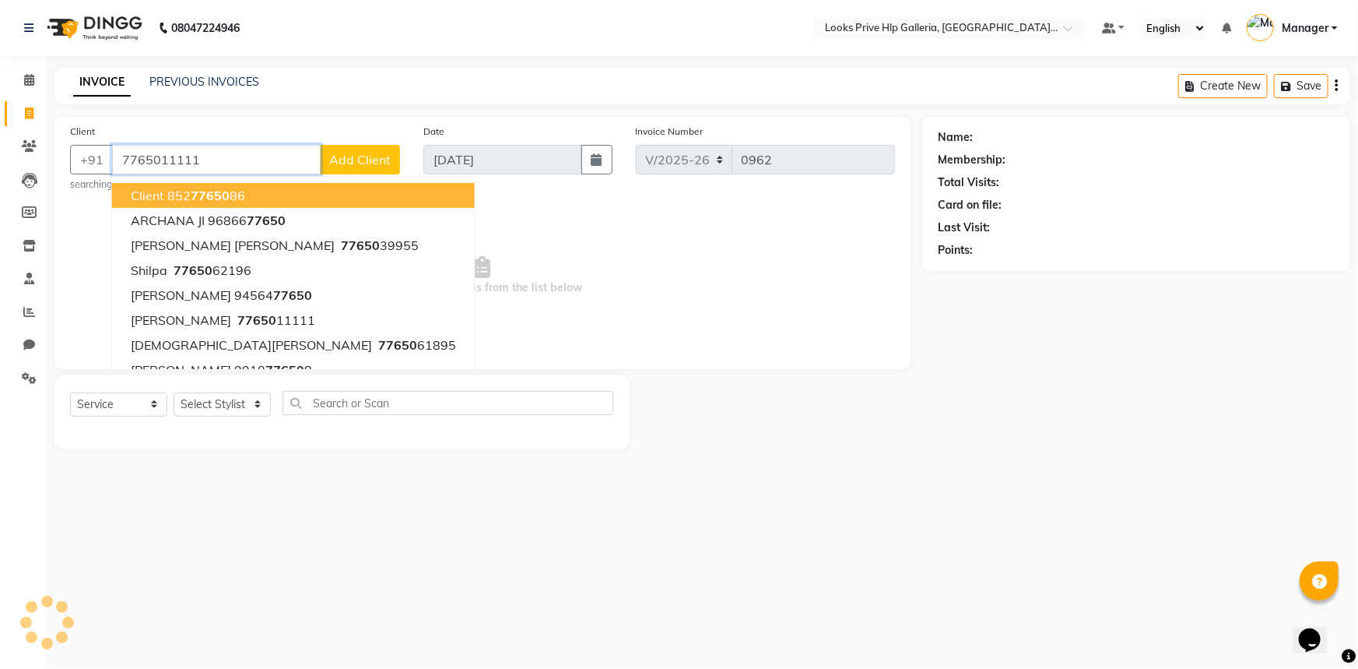
type input "7765011111"
select select "1: Object"
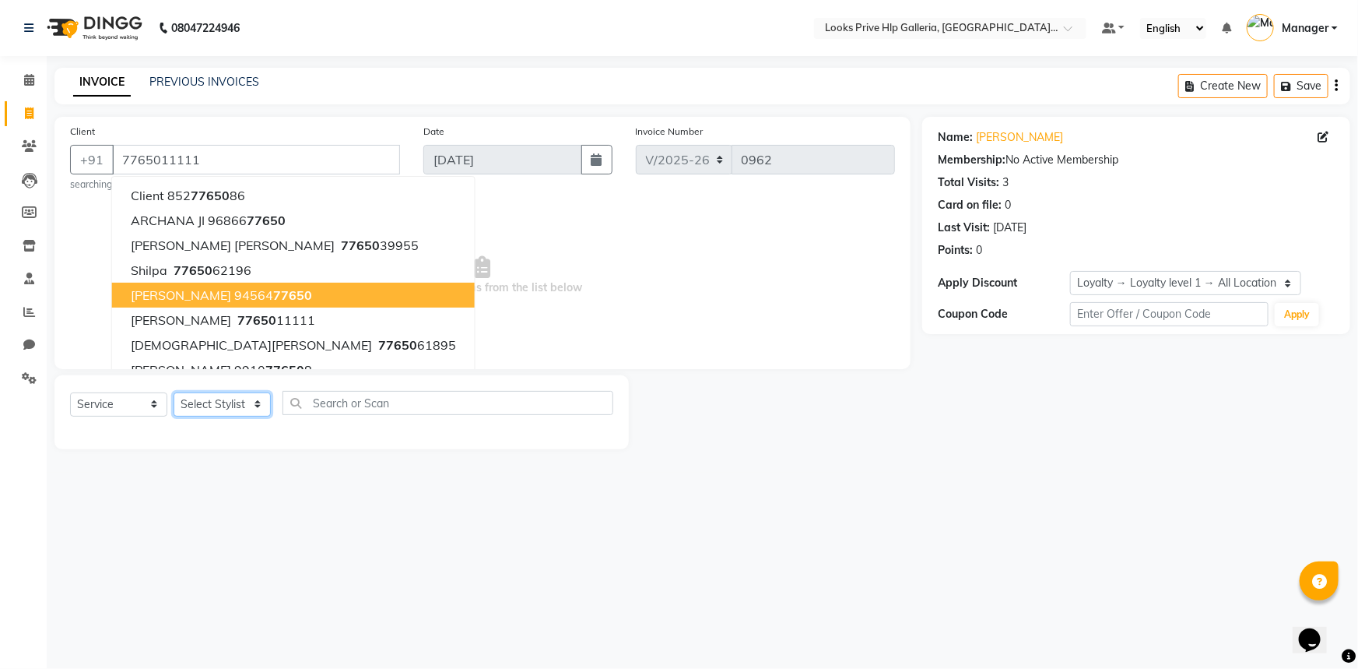
click at [209, 406] on select "Select Stylist [PERSON_NAME] Counter_Sales Gourav_pdct Gurdeep_Nails+MKP Manage…" at bounding box center [222, 404] width 97 height 24
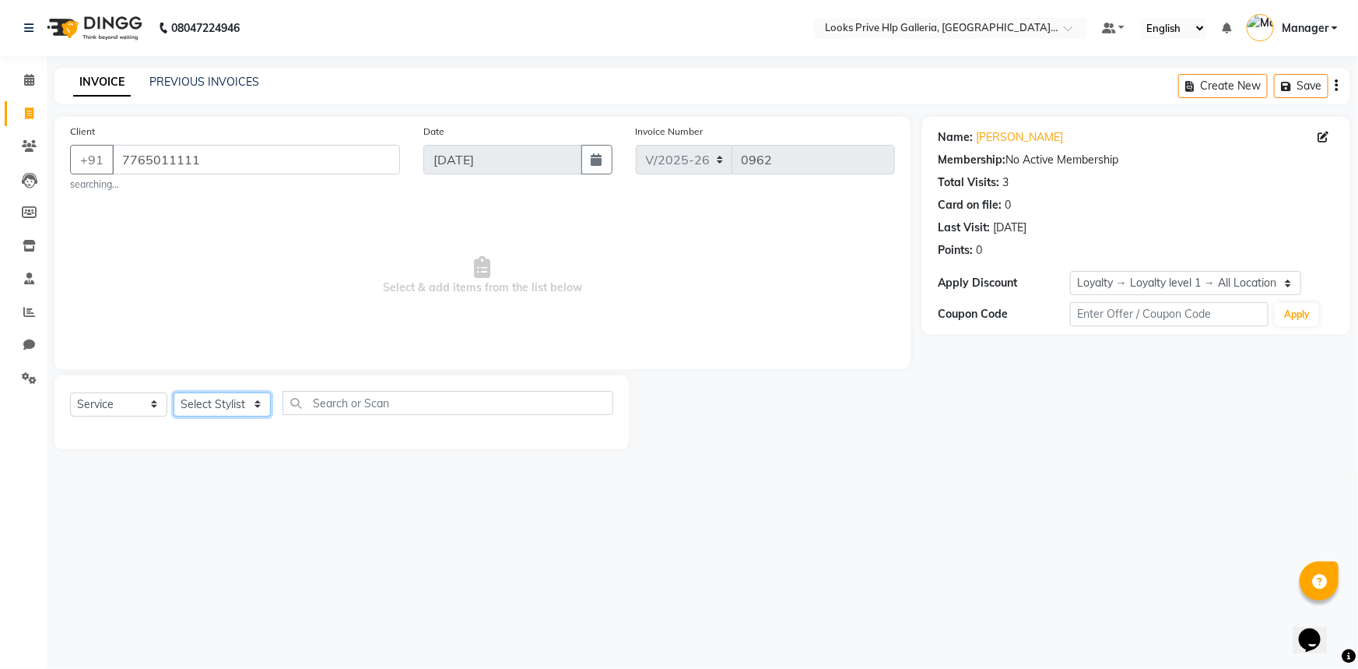
select select "71862"
click at [174, 392] on select "Select Stylist [PERSON_NAME] Counter_Sales Gourav_pdct Gurdeep_Nails+MKP Manage…" at bounding box center [222, 404] width 97 height 24
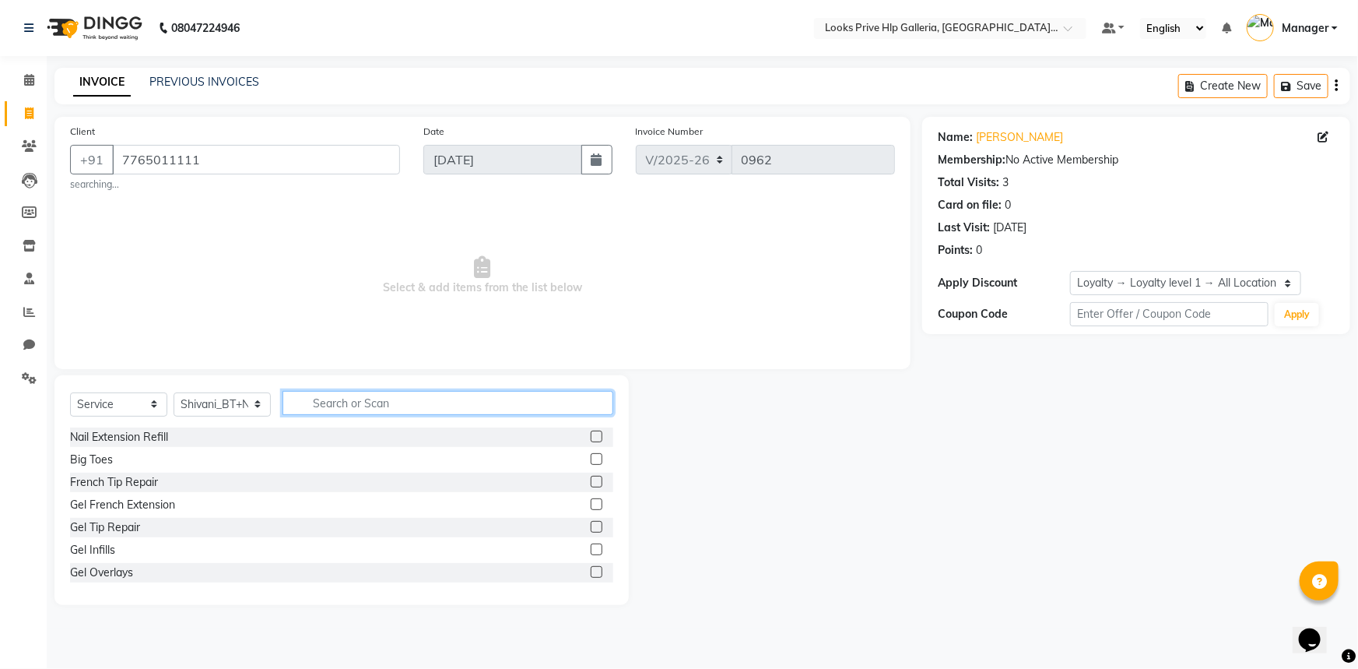
click at [346, 406] on input "text" at bounding box center [448, 403] width 331 height 24
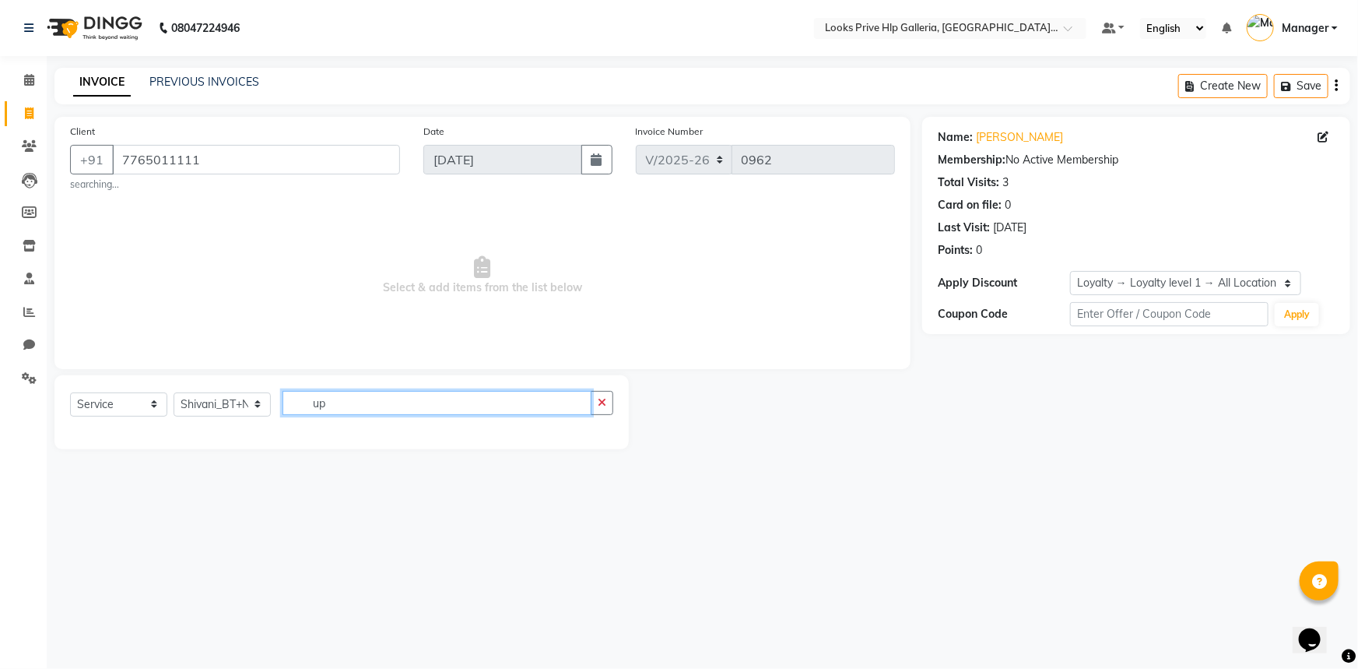
type input "u"
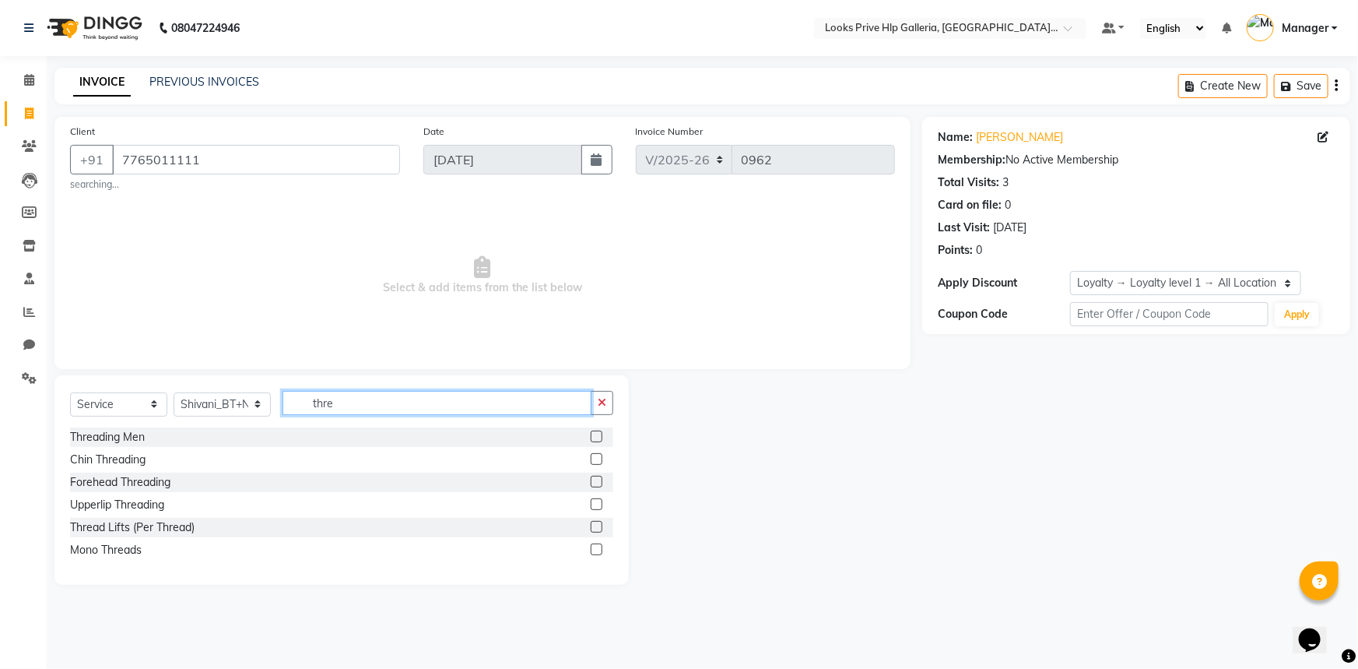
type input "thre"
click at [595, 456] on label at bounding box center [597, 459] width 12 height 12
click at [595, 456] on input "checkbox" at bounding box center [596, 460] width 10 height 10
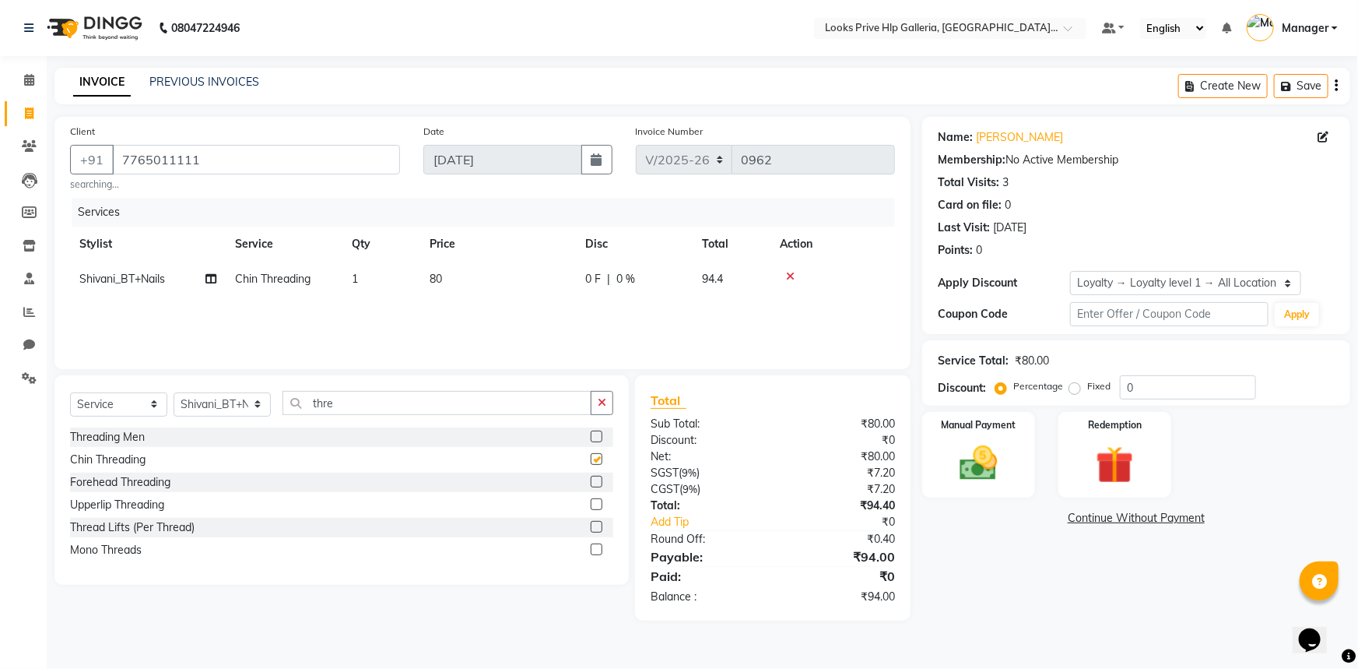
checkbox input "false"
click at [444, 272] on td "80" at bounding box center [498, 279] width 156 height 35
select select "71862"
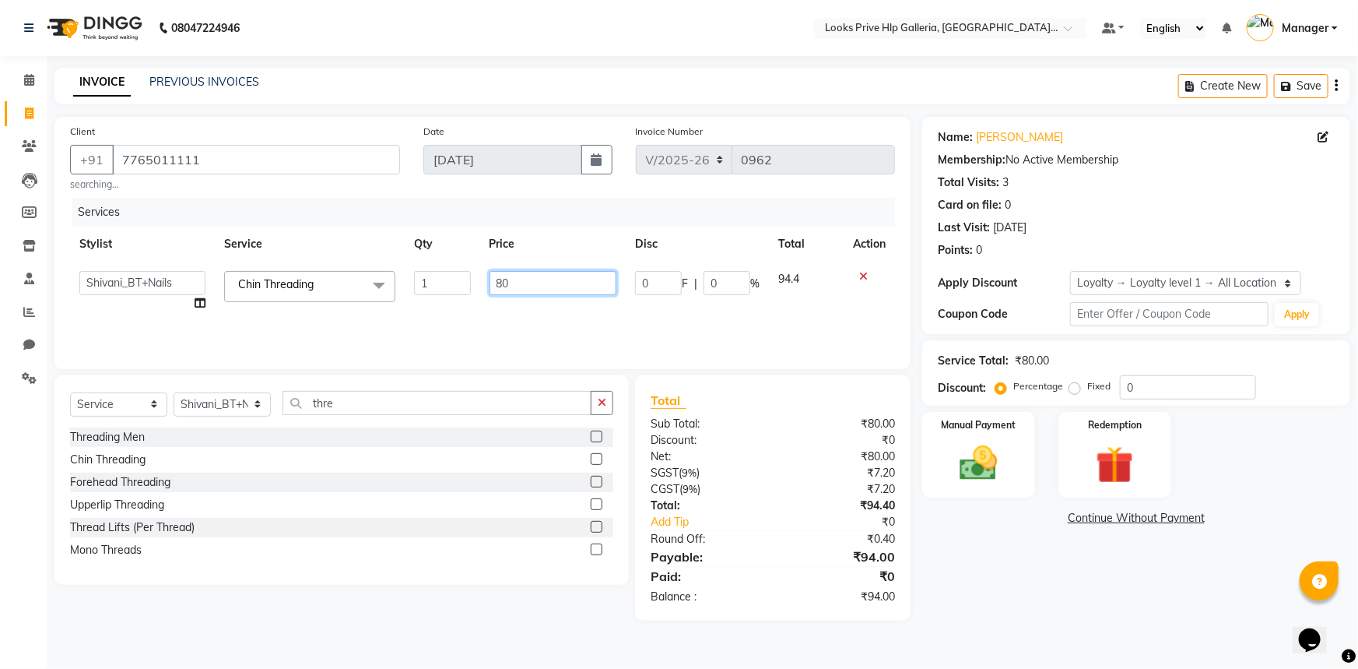
drag, startPoint x: 449, startPoint y: 275, endPoint x: 434, endPoint y: 274, distance: 14.8
click at [434, 274] on tr "[PERSON_NAME] Counter_Sales Gourav_pdct Gurdeep_Nails+MKP Manager Mani_chauhan …" at bounding box center [482, 291] width 825 height 59
type input "250"
click at [959, 607] on main "INVOICE PREVIOUS INVOICES Create New Save Client [PHONE_NUMBER] searching... Da…" at bounding box center [703, 356] width 1312 height 576
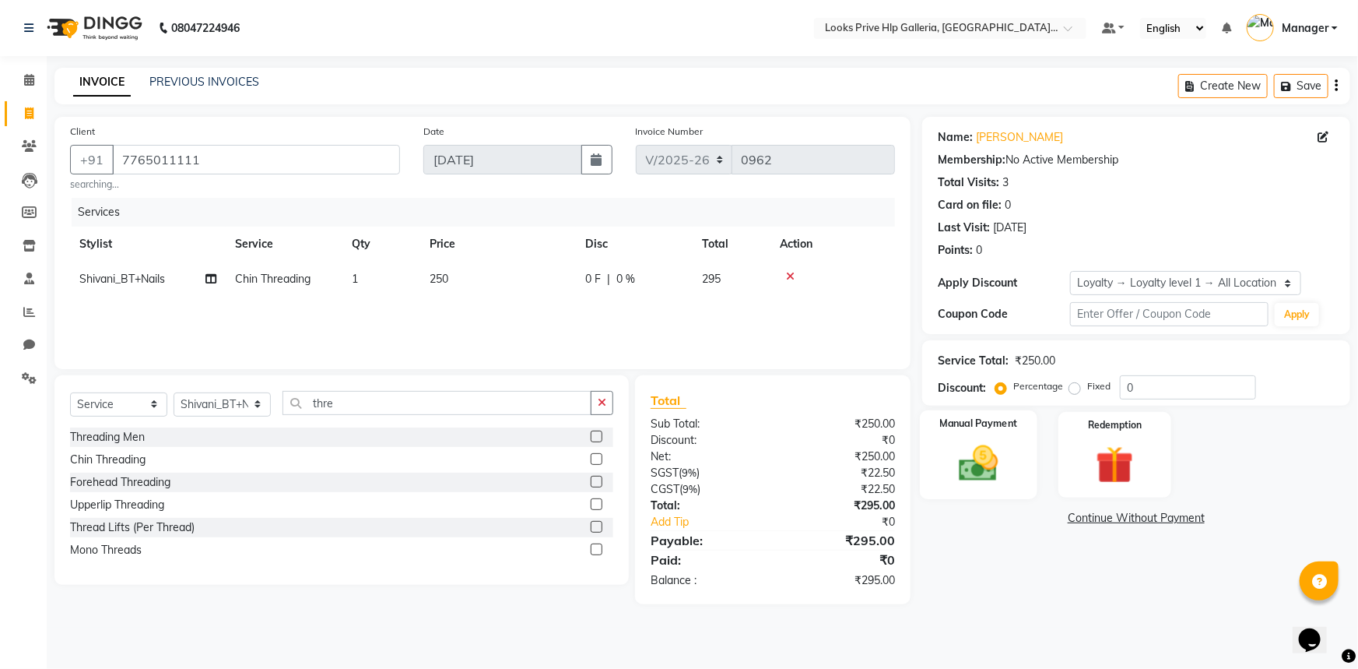
click at [996, 443] on img at bounding box center [979, 463] width 64 height 45
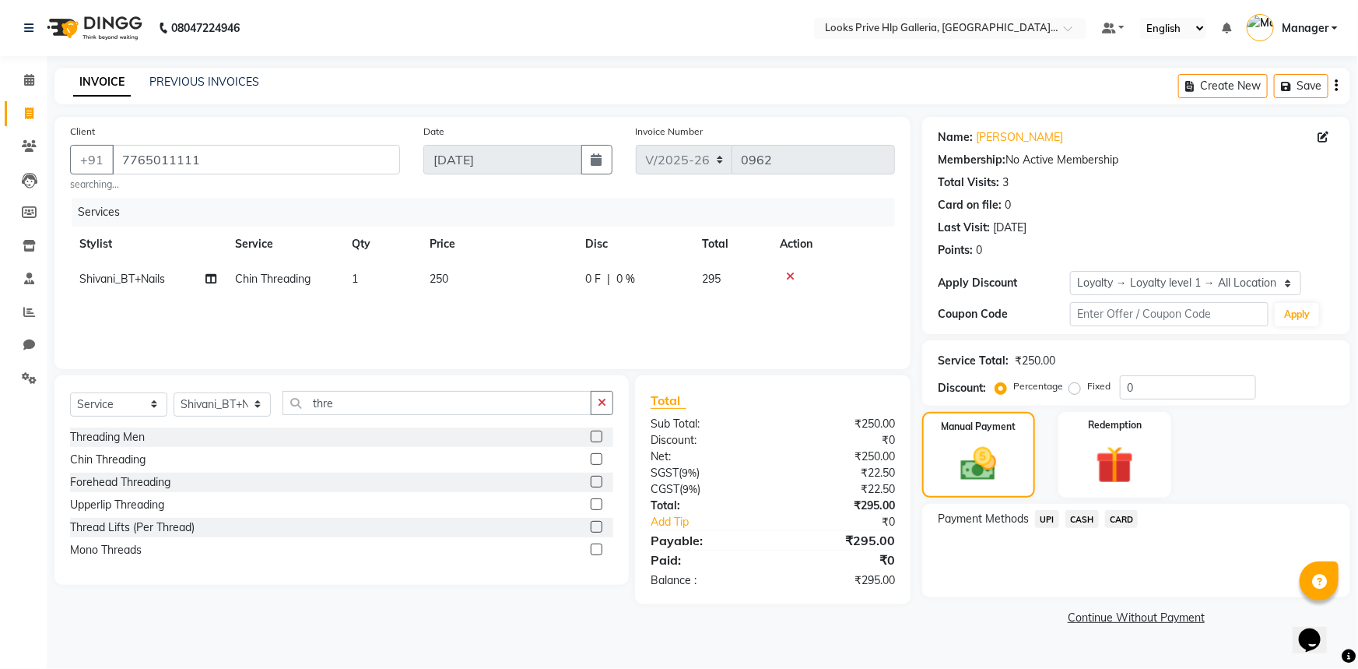
click at [1040, 515] on span "UPI" at bounding box center [1047, 519] width 24 height 18
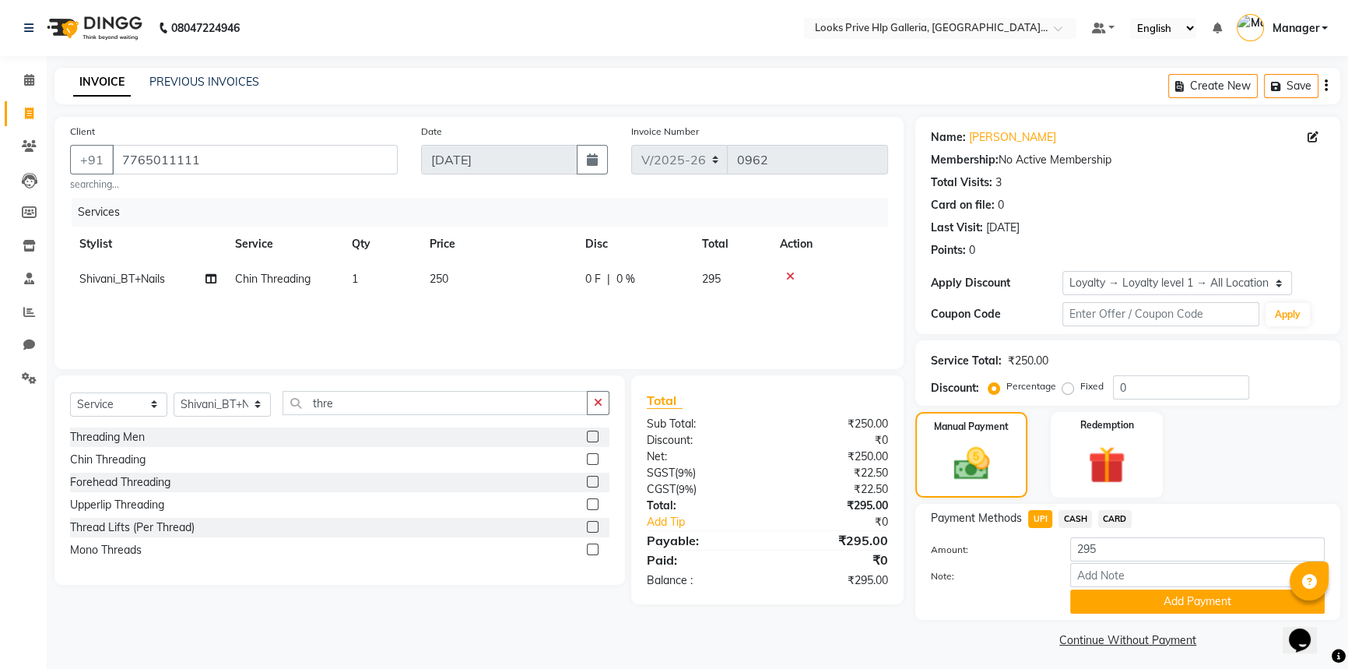
scroll to position [5, 0]
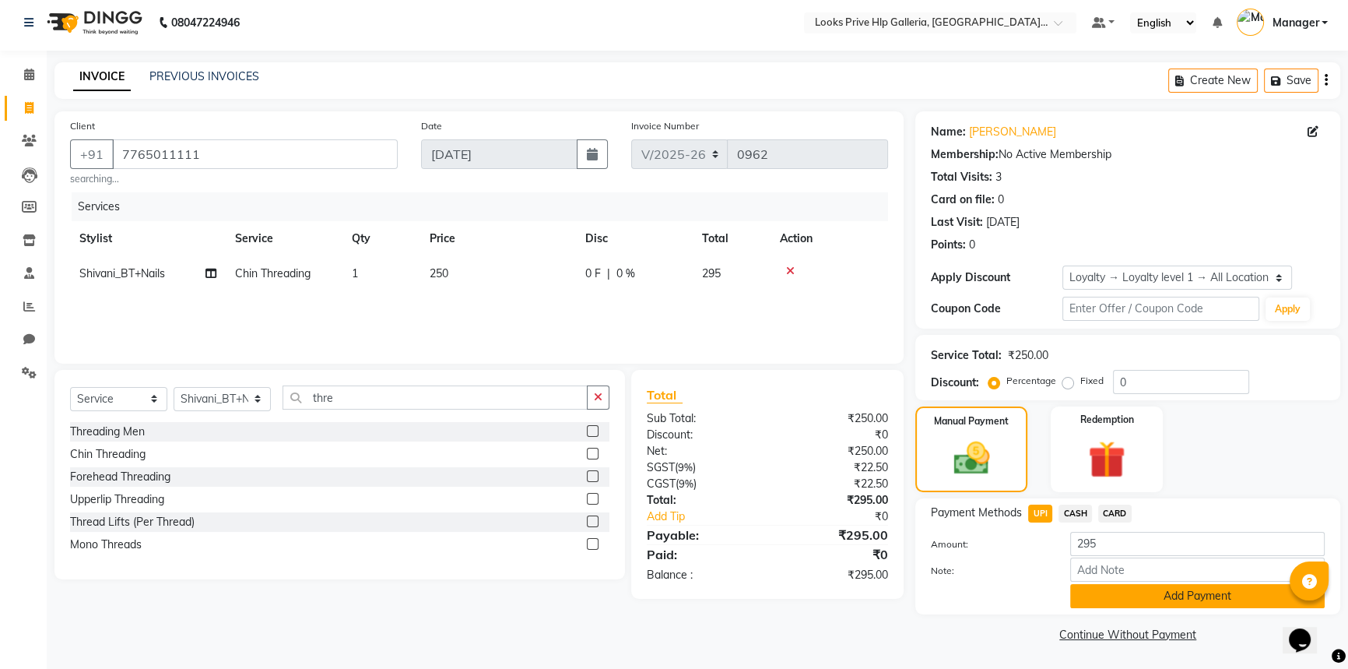
click at [1218, 593] on button "Add Payment" at bounding box center [1197, 596] width 255 height 24
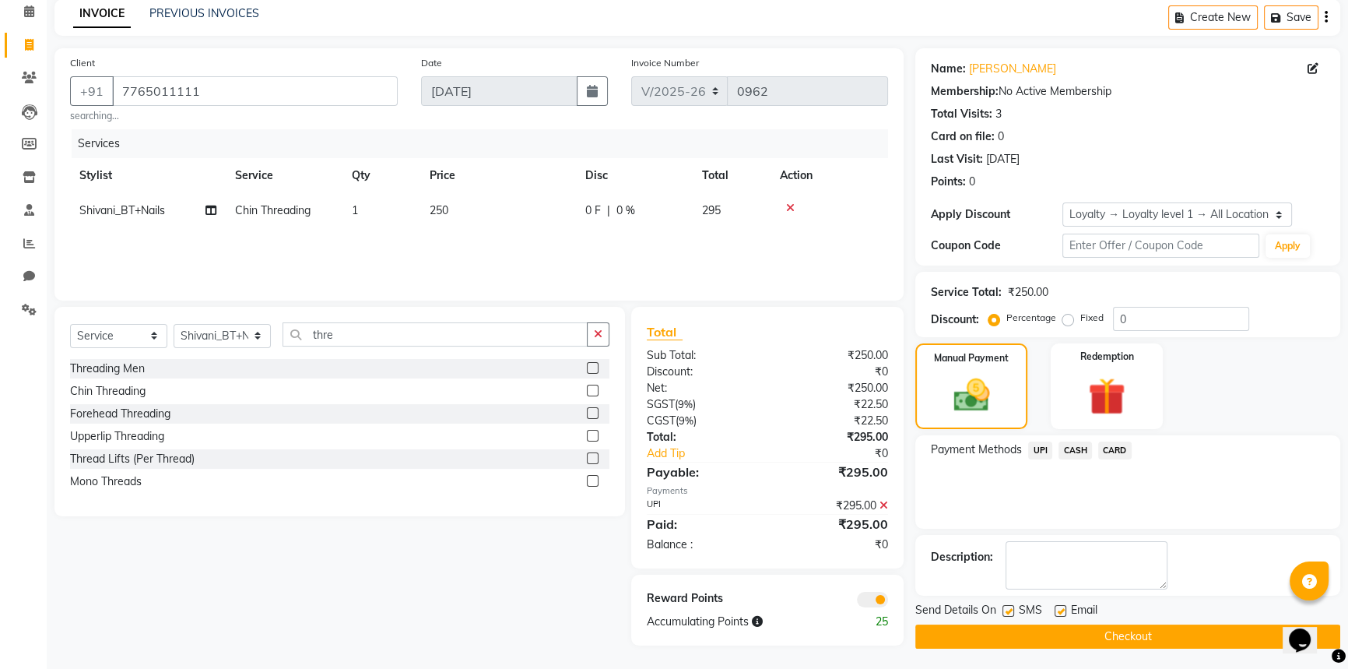
scroll to position [70, 0]
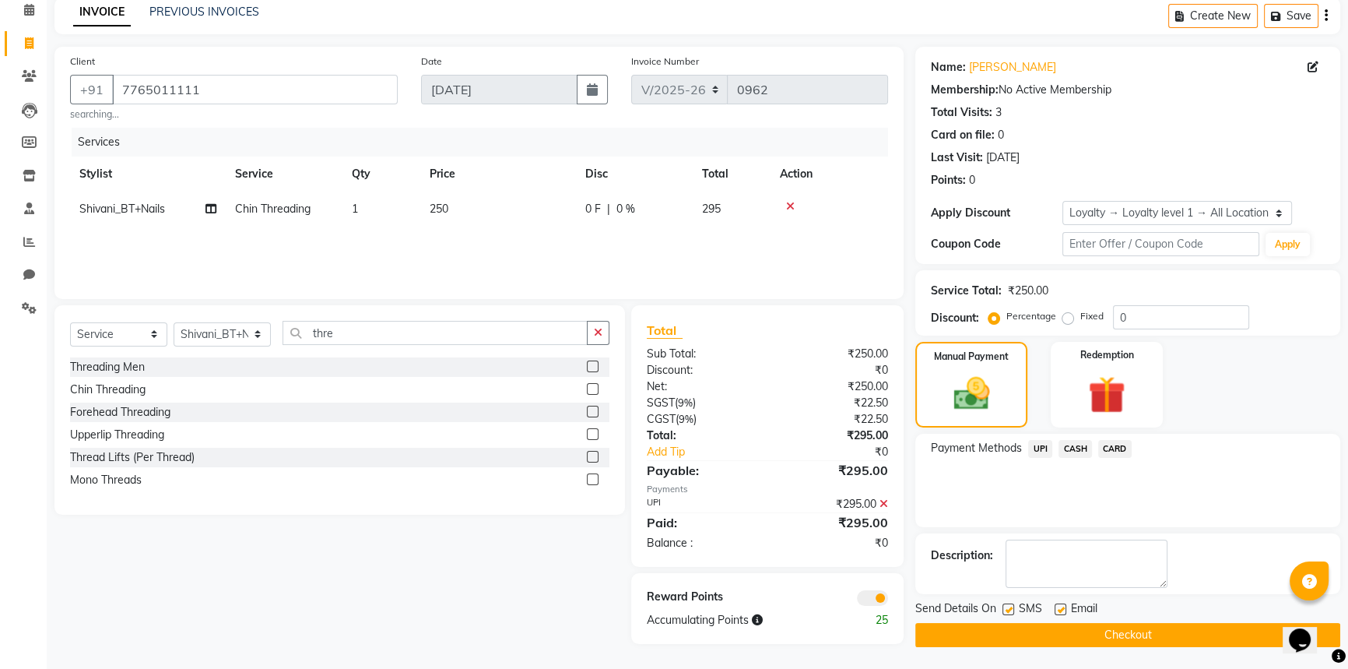
click at [1097, 634] on button "Checkout" at bounding box center [1127, 635] width 425 height 24
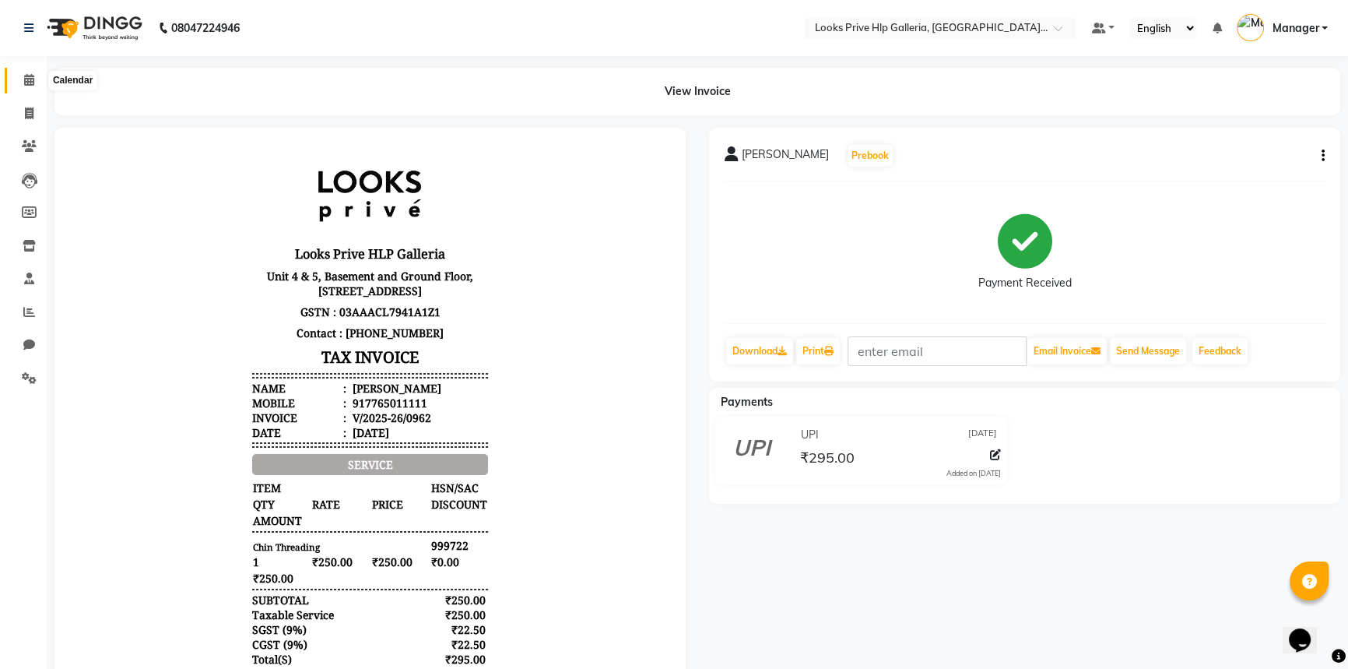
click at [30, 76] on icon at bounding box center [29, 80] width 10 height 12
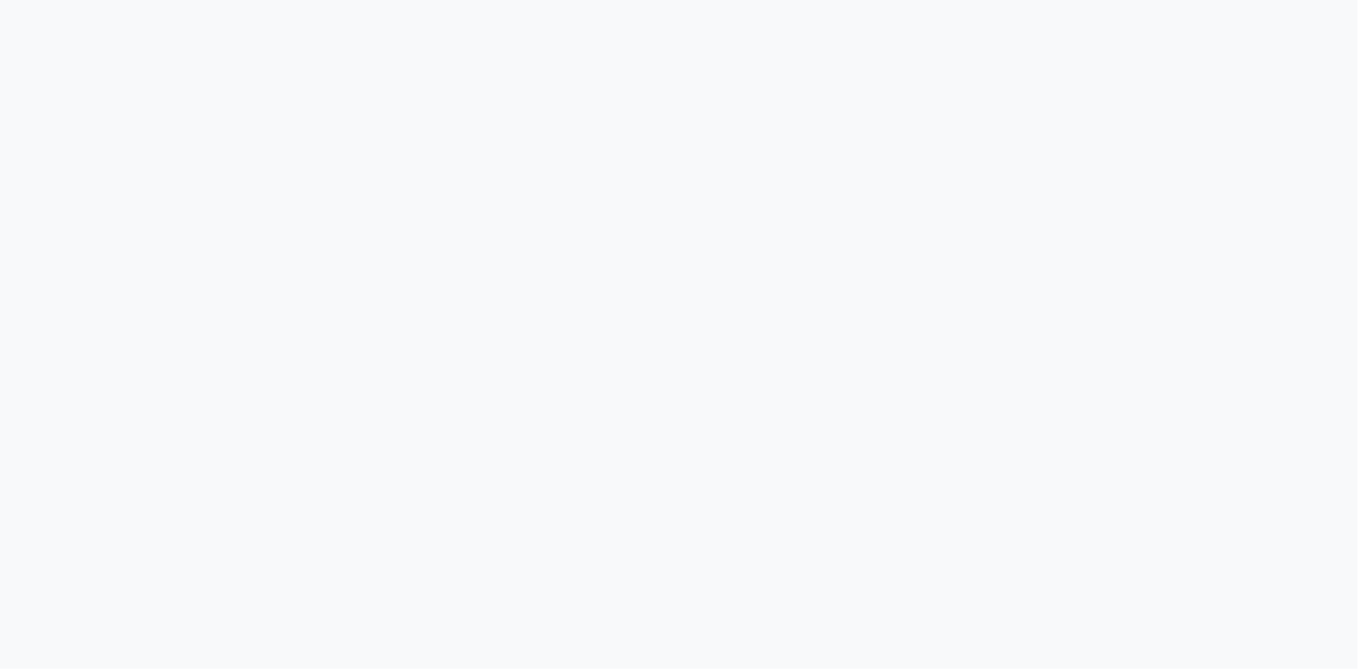
select select "service"
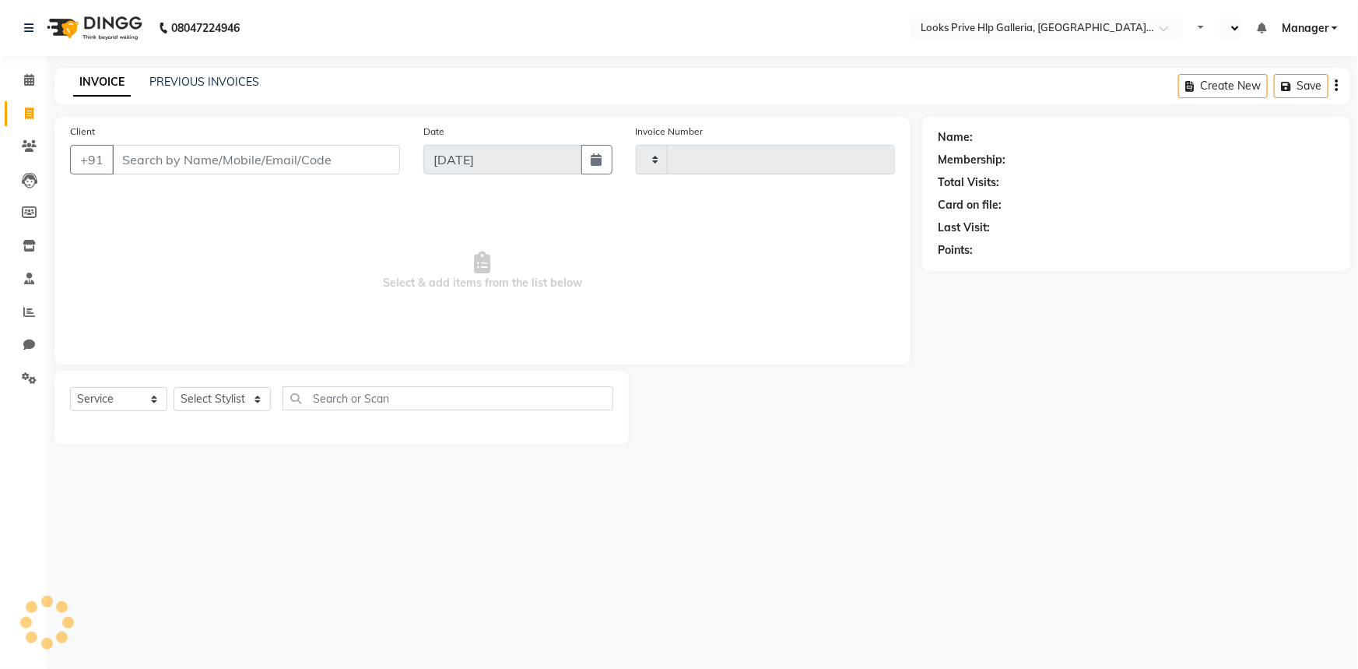
type input "0962"
select select "en"
select select "7937"
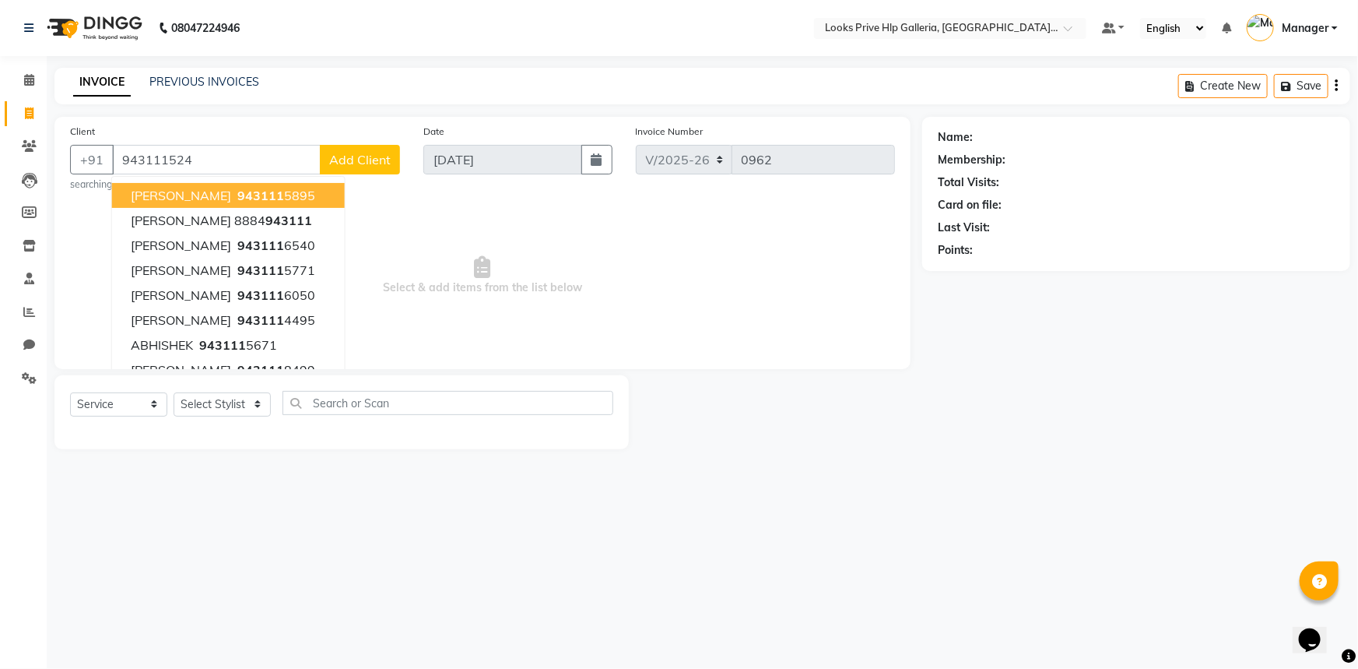
type input "9431115243"
